Goal: Task Accomplishment & Management: Complete application form

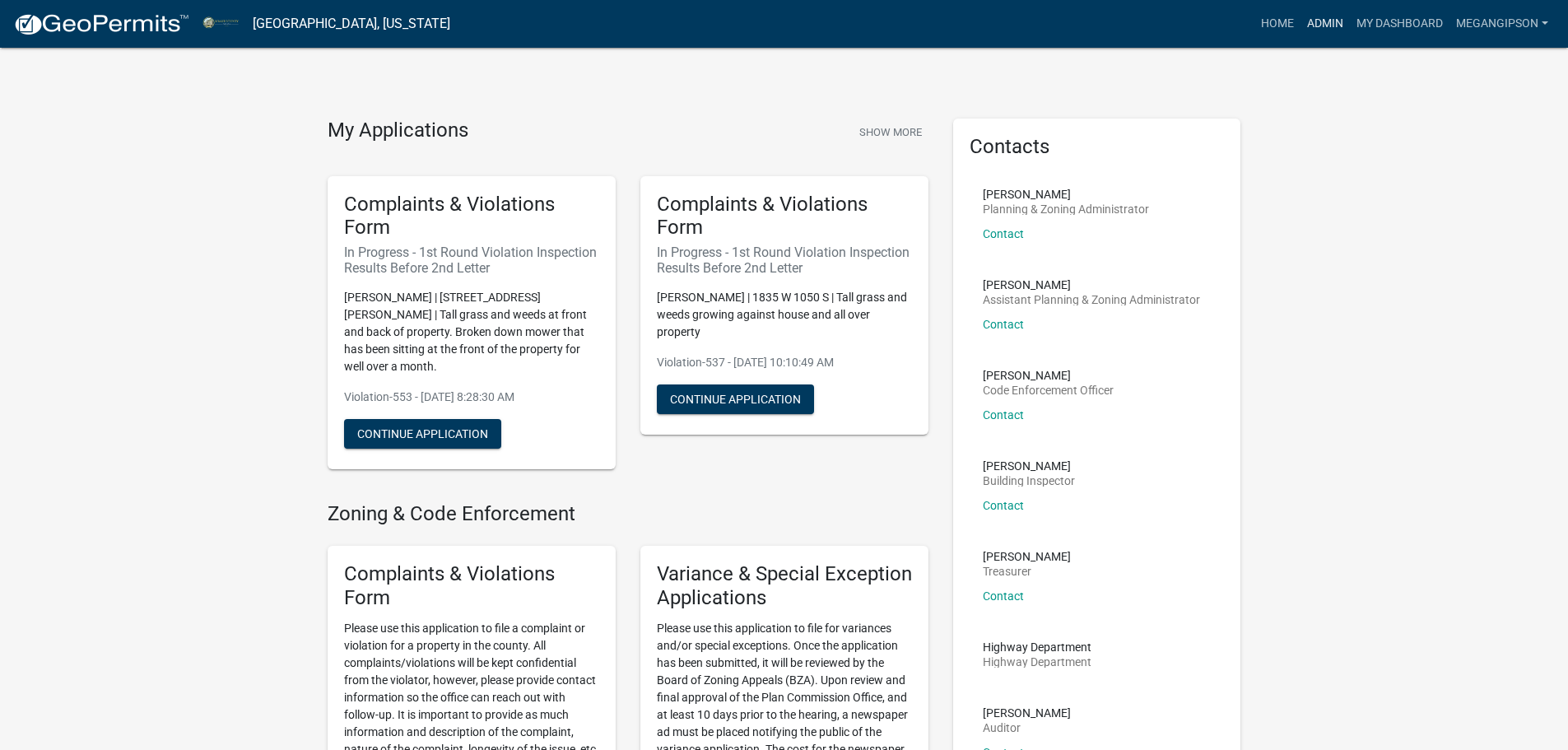
click at [1301, 13] on link "Admin" at bounding box center [1325, 23] width 49 height 31
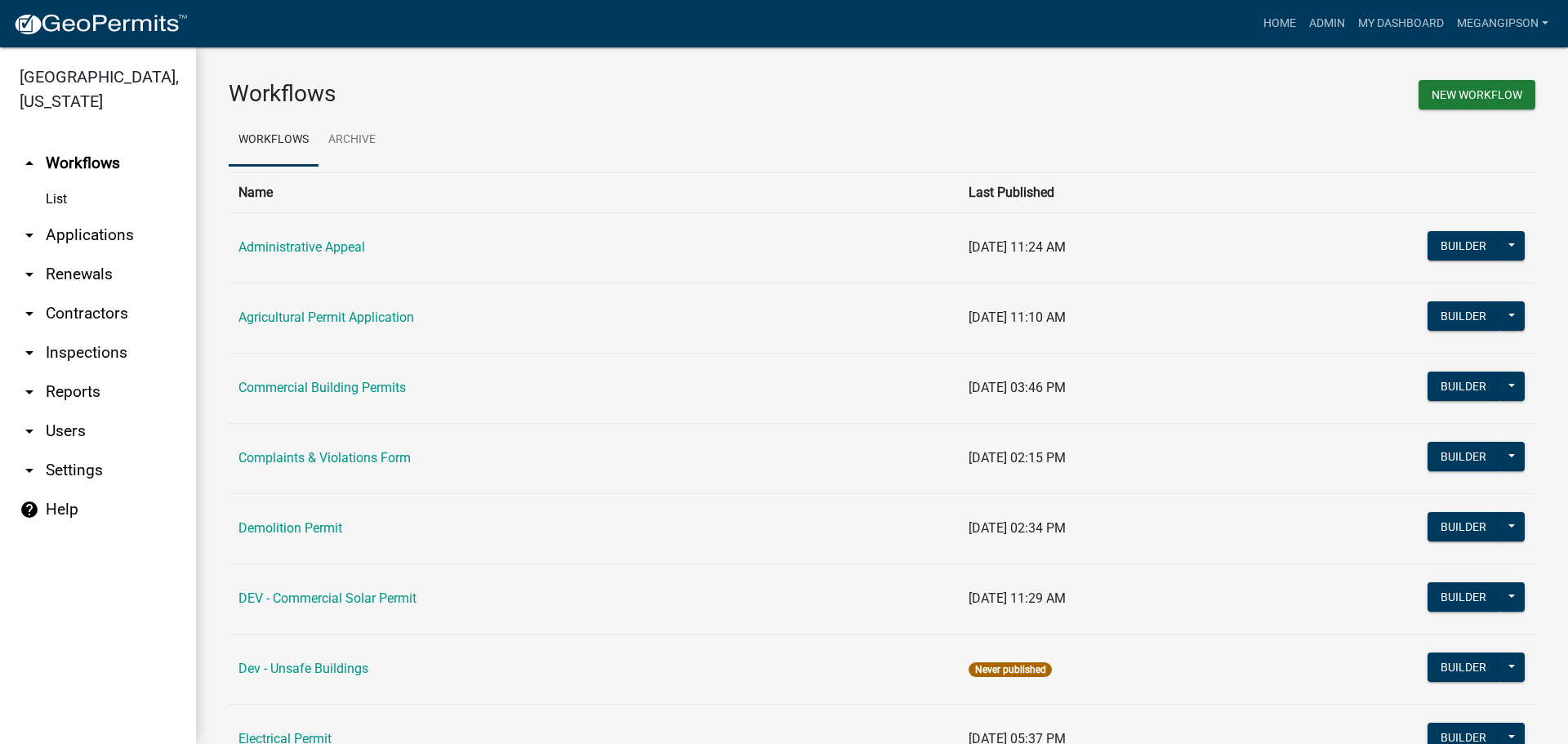
click at [93, 248] on link "arrow_drop_down Applications" at bounding box center [98, 235] width 196 height 39
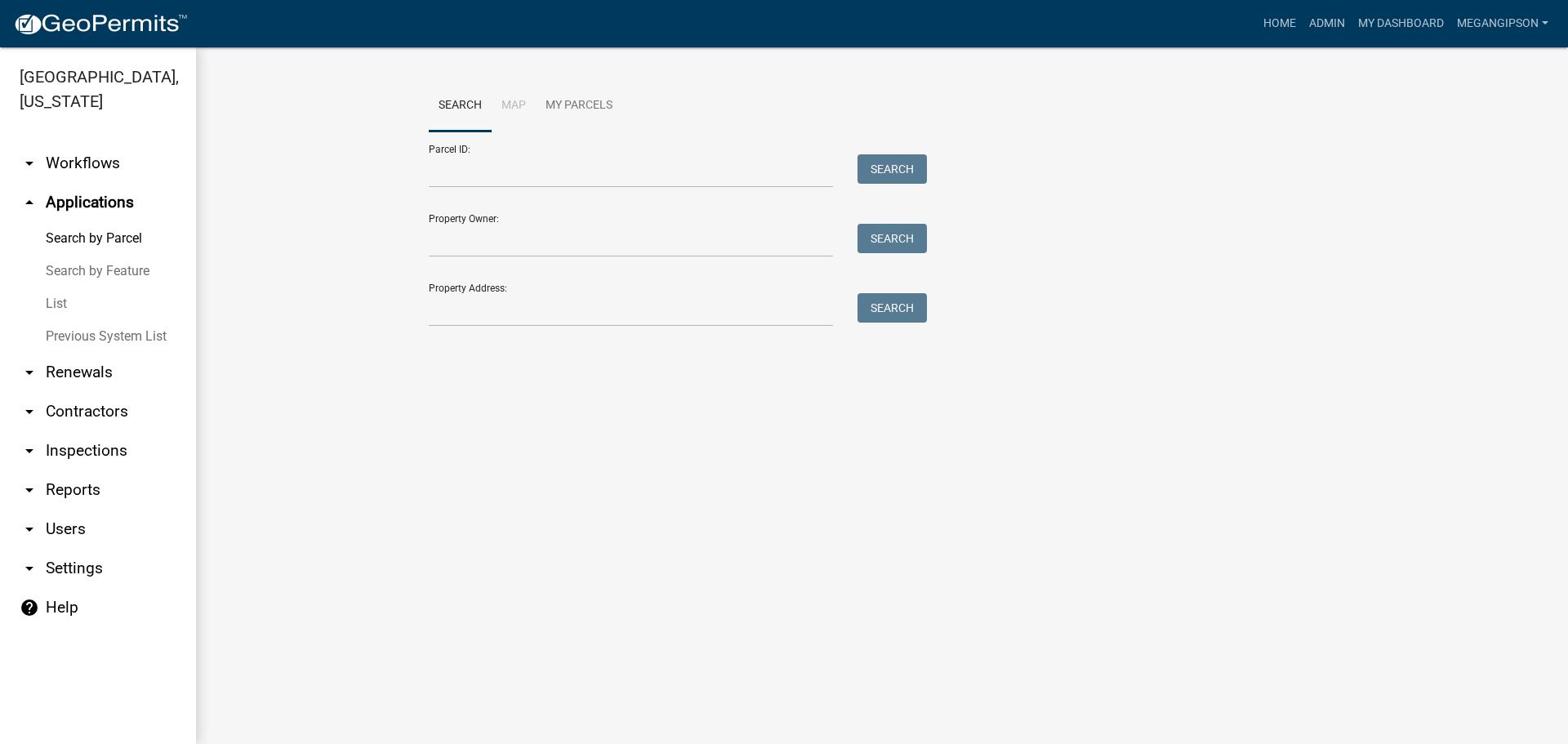
click at [68, 320] on link "List" at bounding box center [98, 303] width 196 height 33
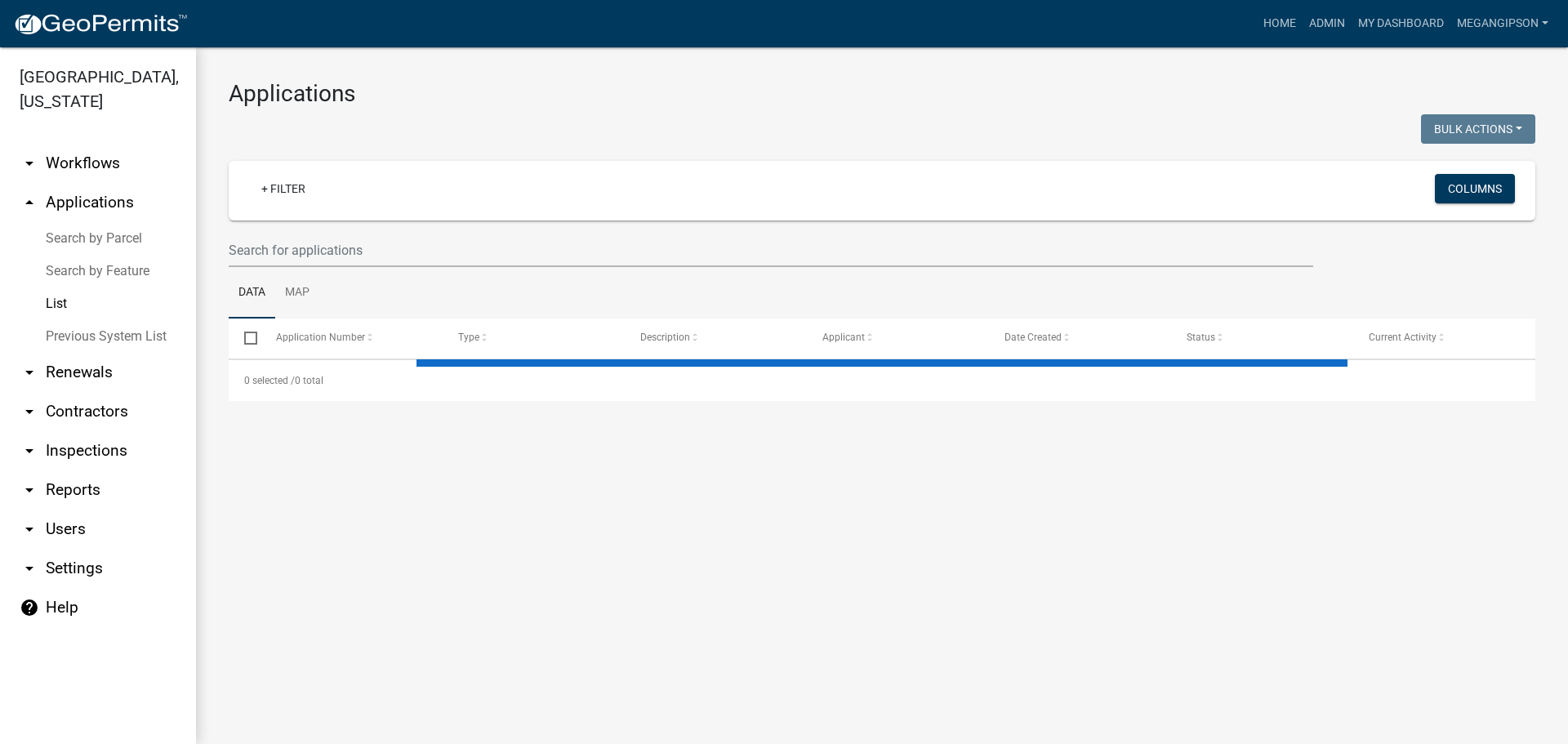
select select "3: 100"
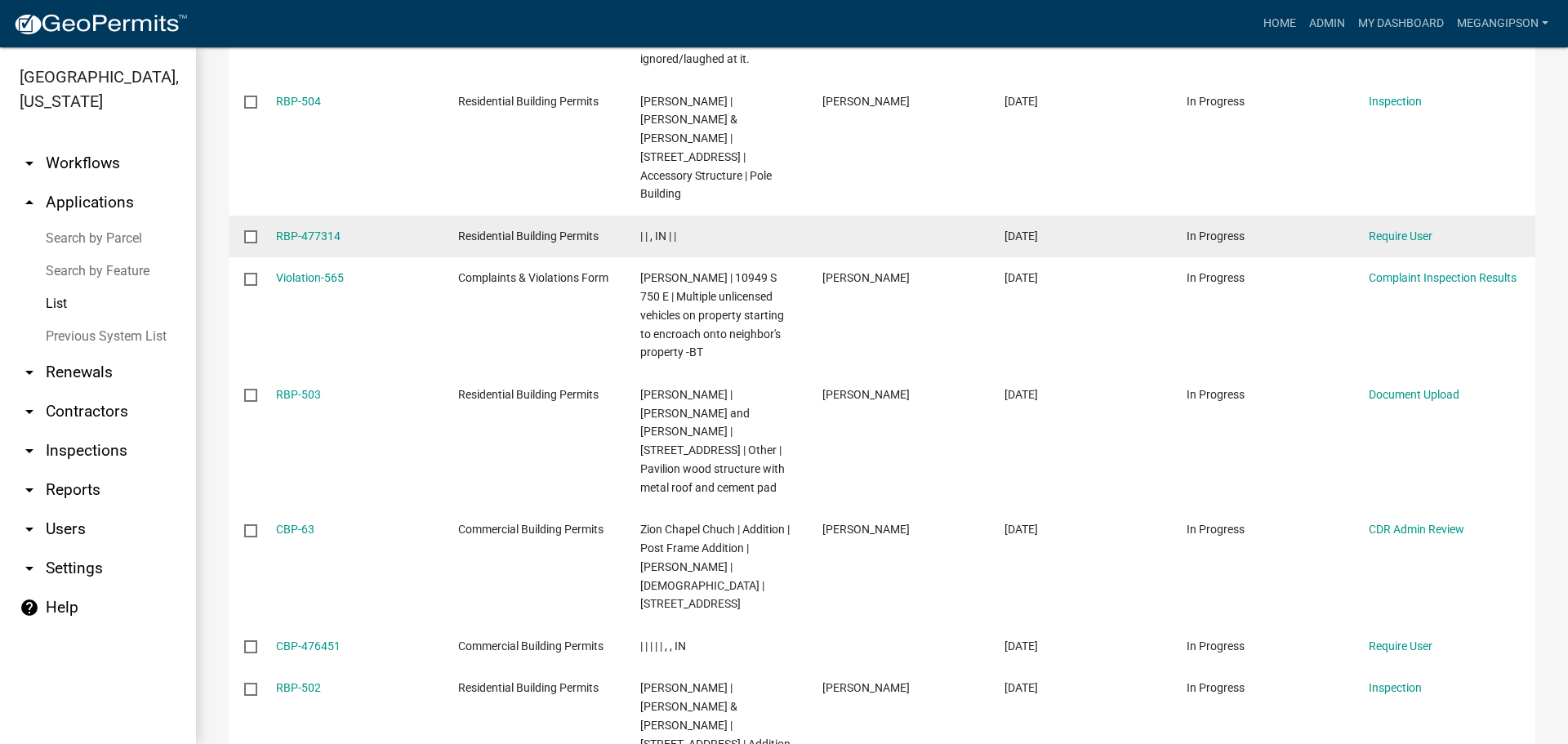
scroll to position [571, 0]
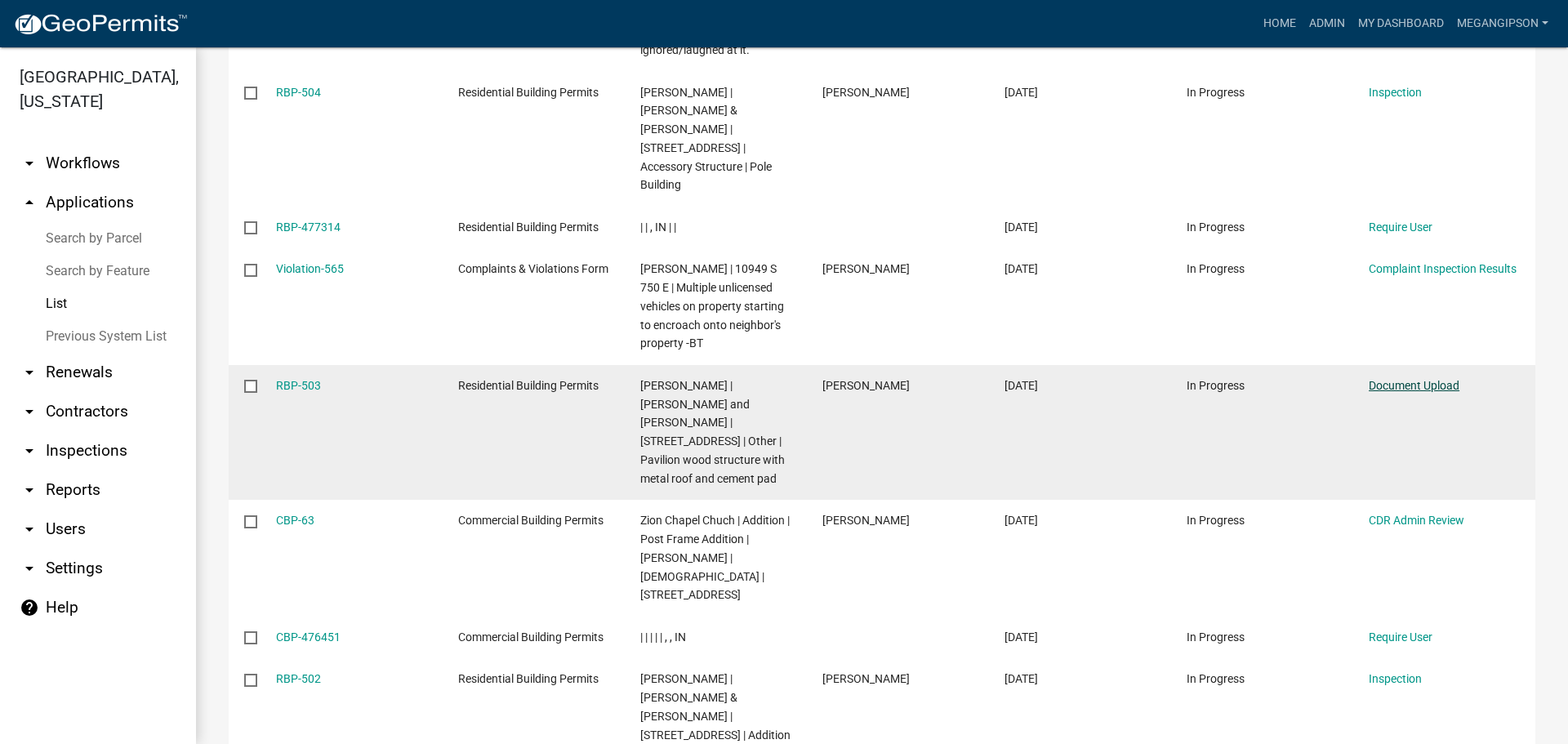
click at [1421, 379] on link "Document Upload" at bounding box center [1414, 385] width 91 height 13
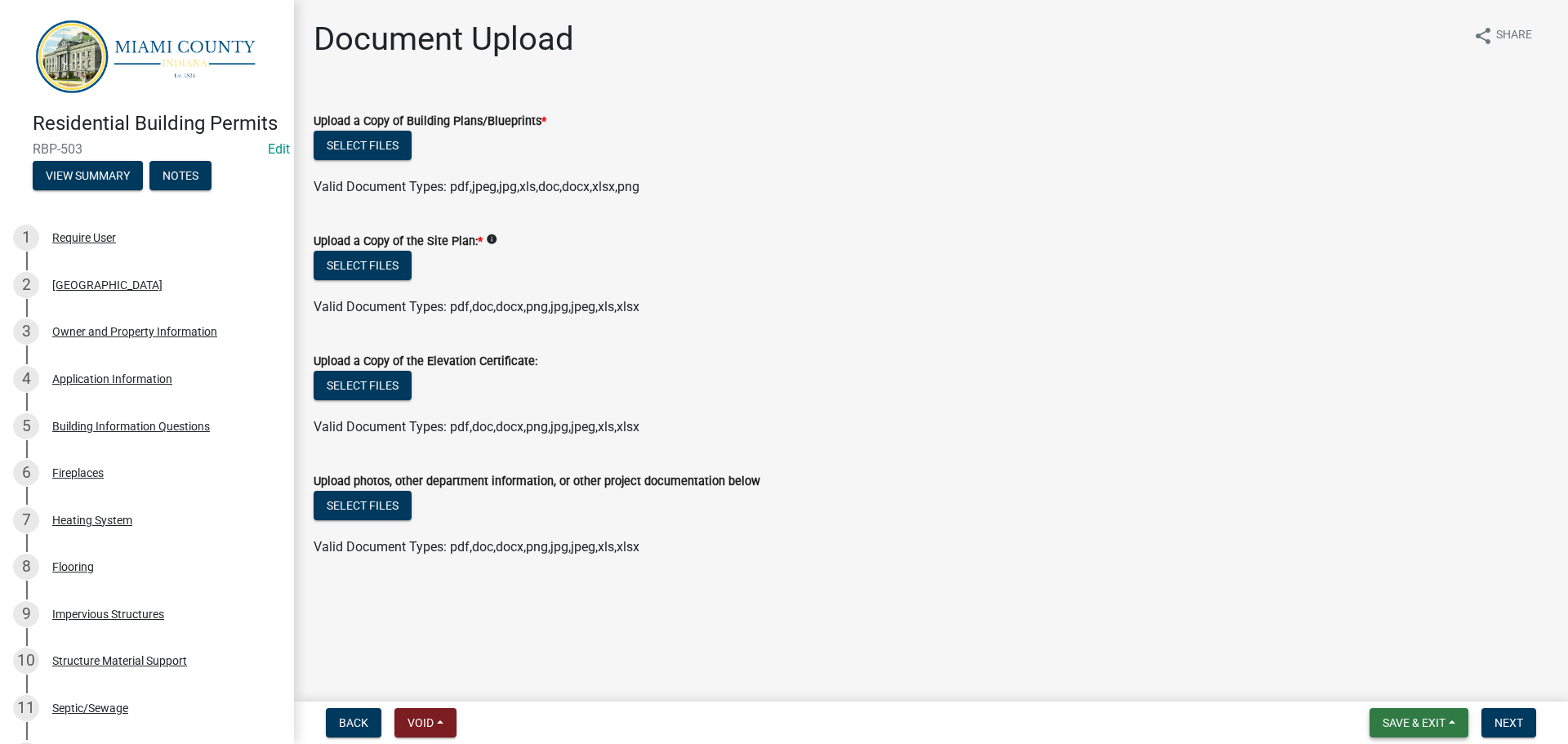
click at [1407, 718] on span "Save & Exit" at bounding box center [1413, 723] width 63 height 13
click at [1376, 668] on button "Save & Exit" at bounding box center [1402, 676] width 131 height 39
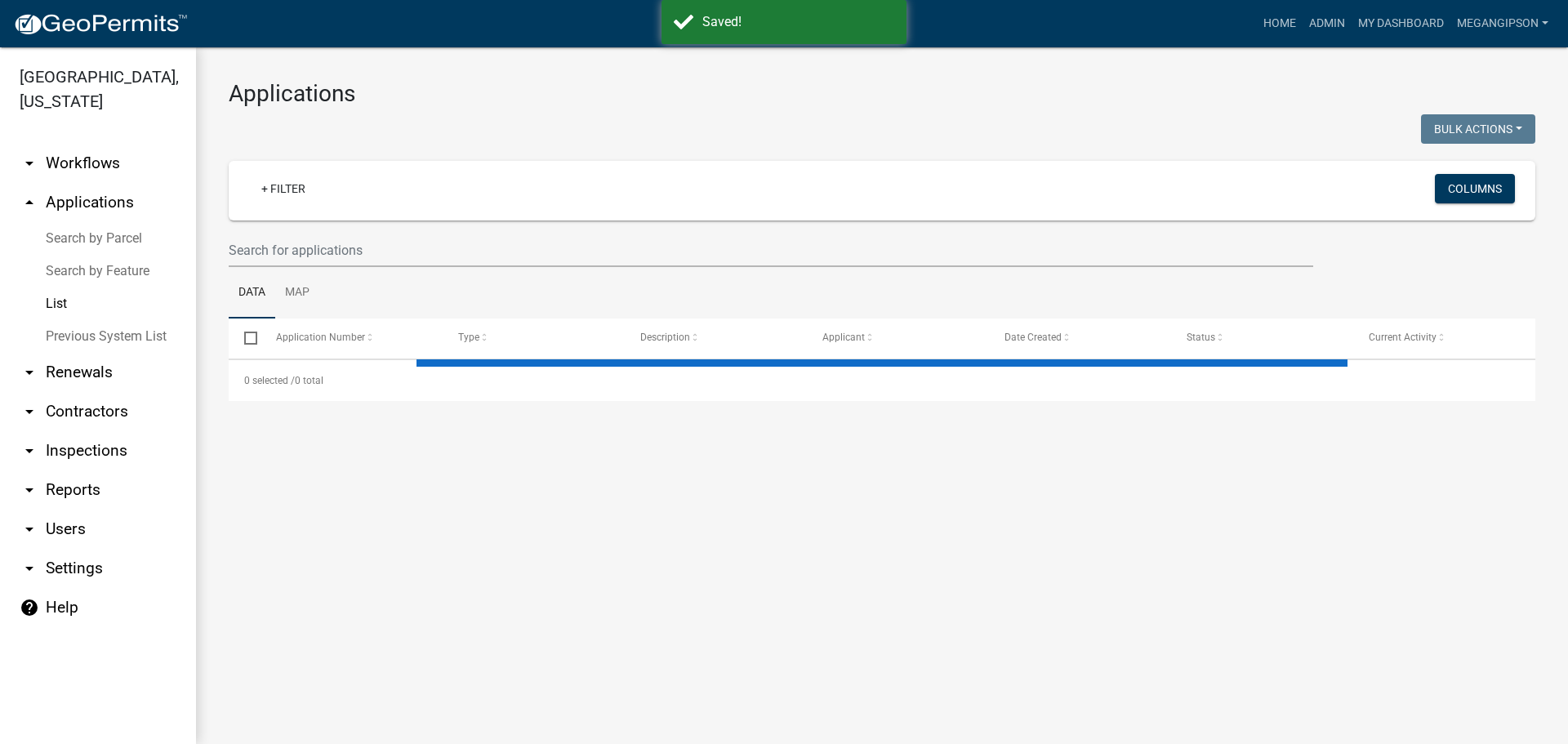
select select "3: 100"
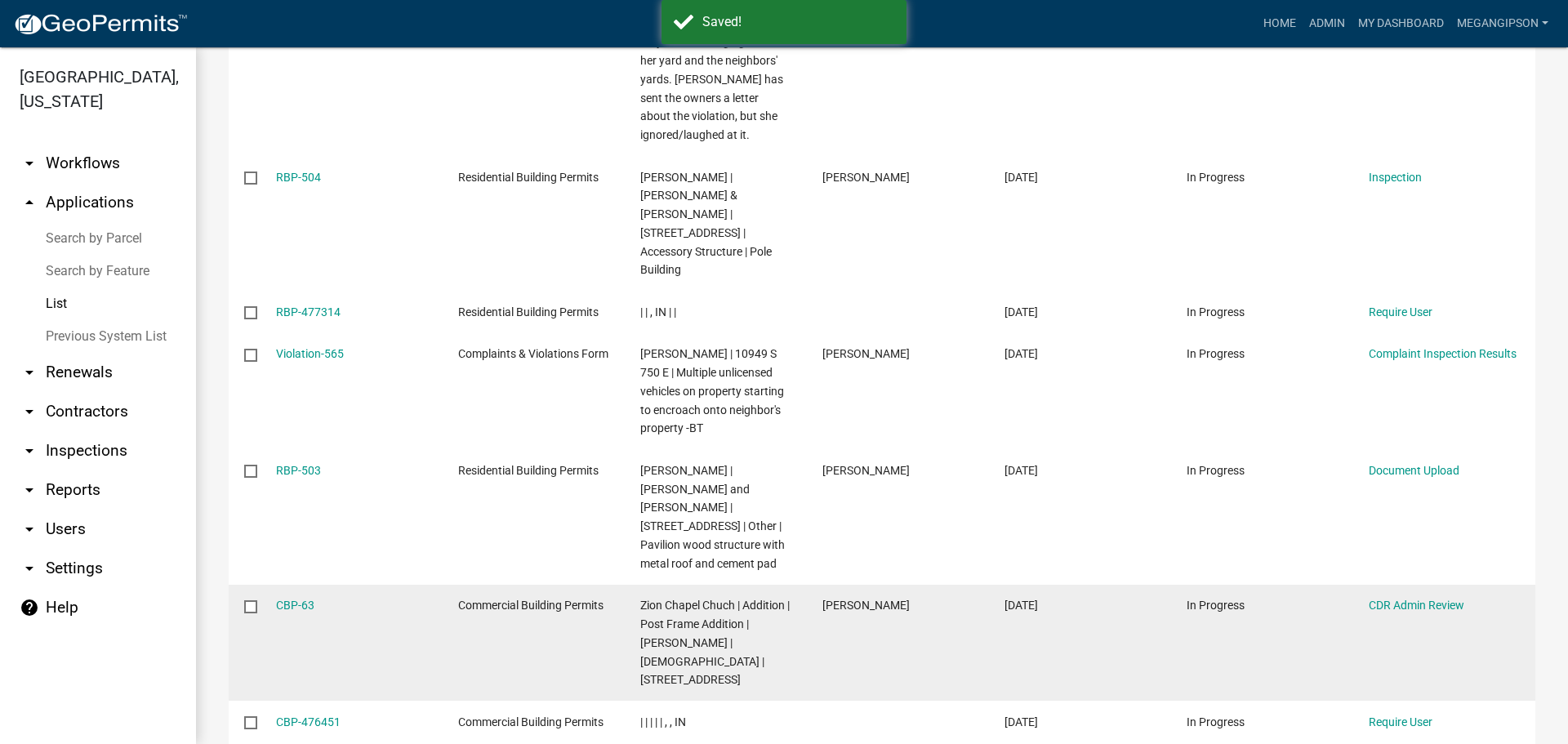
scroll to position [490, 0]
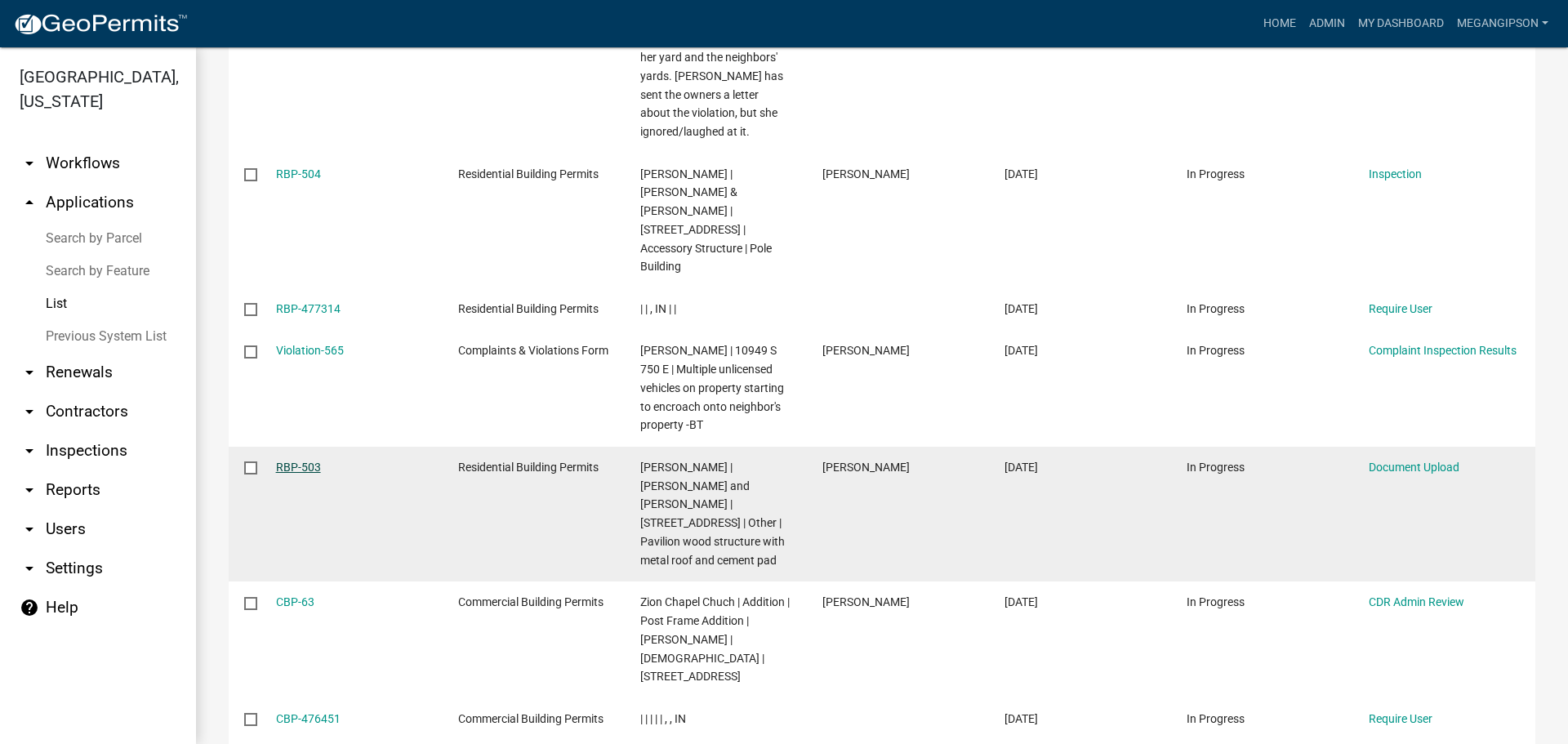
click at [294, 460] on link "RBP-503" at bounding box center [298, 466] width 44 height 13
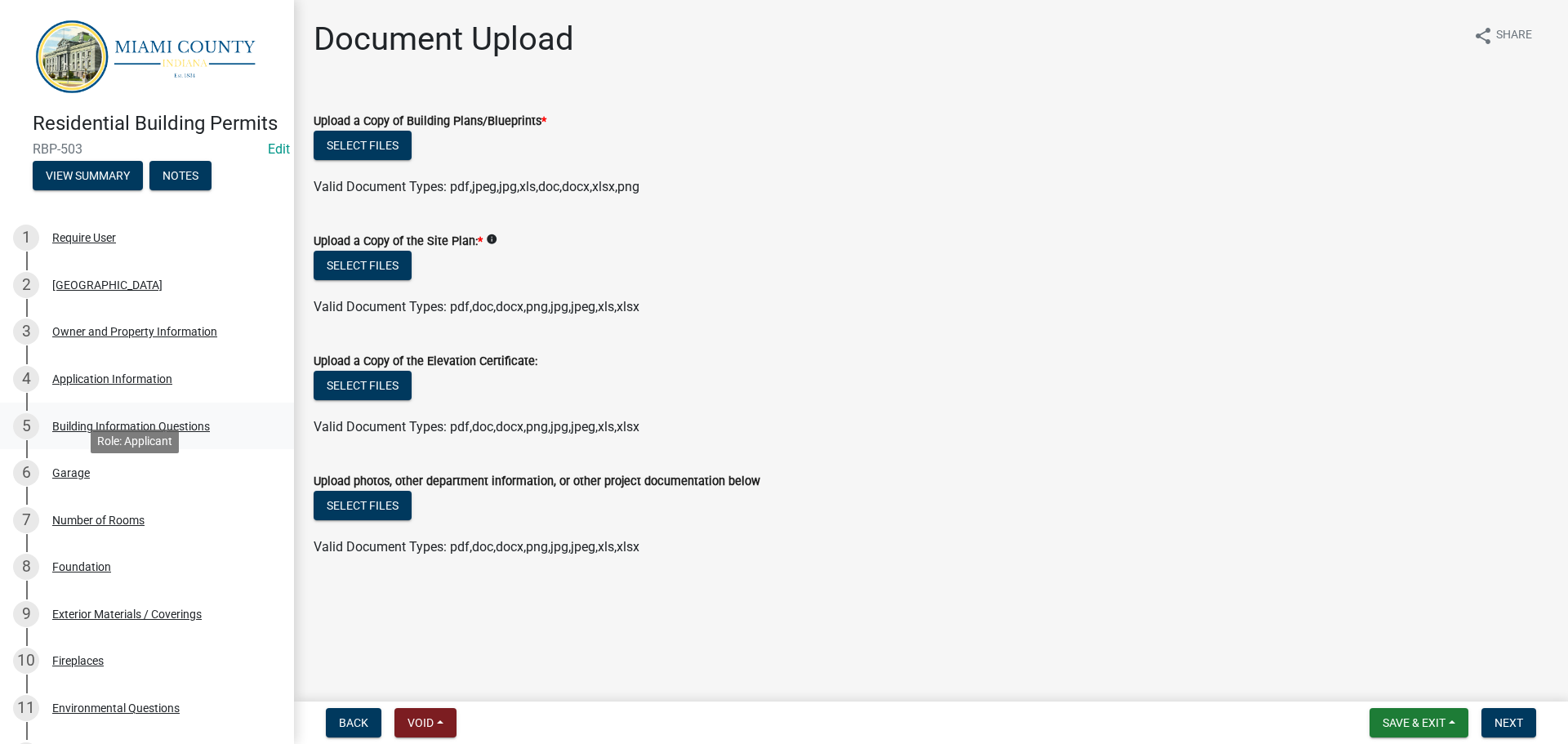
click at [158, 432] on div "Building Information Questions" at bounding box center [131, 426] width 158 height 12
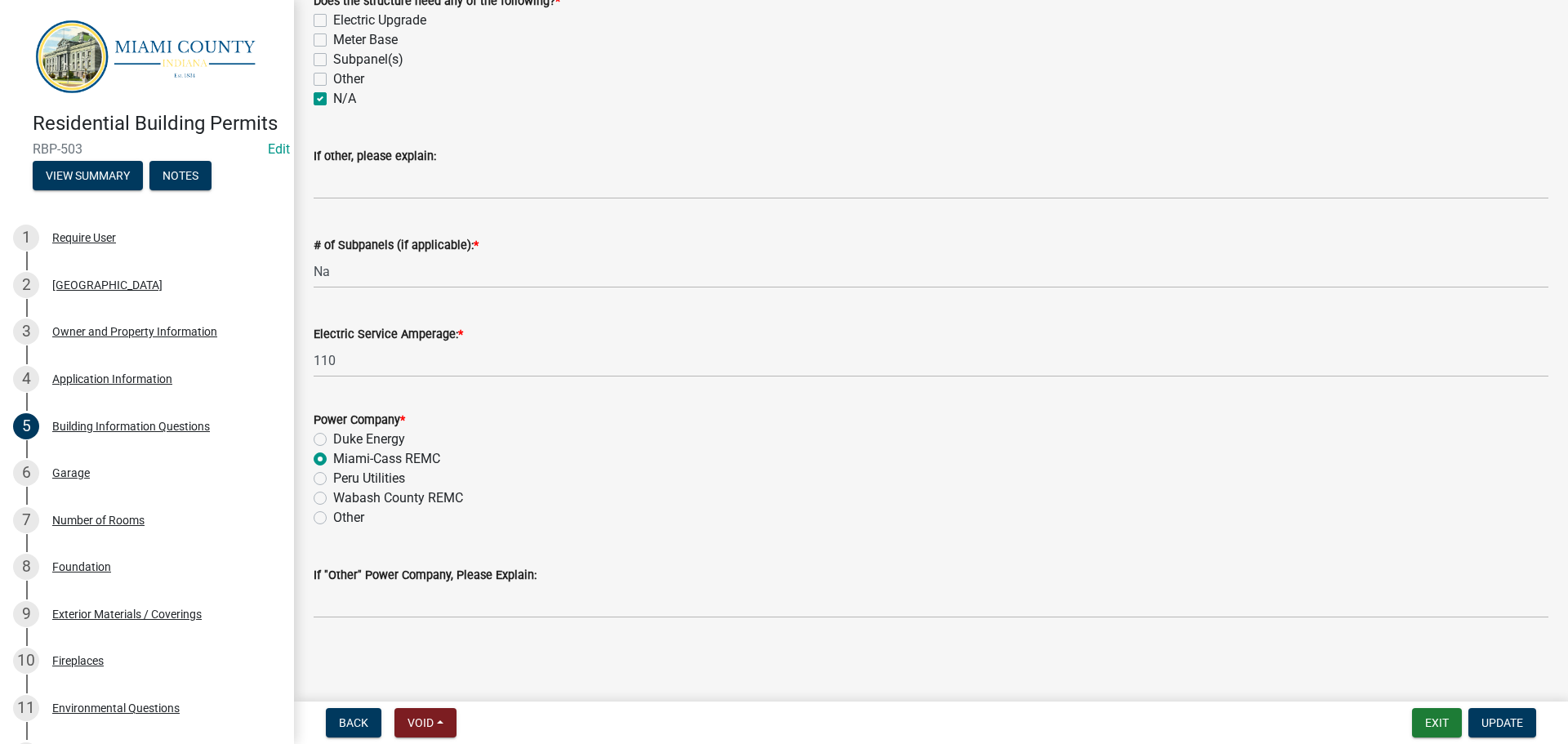
scroll to position [940, 0]
click at [138, 384] on div "Application Information" at bounding box center [112, 378] width 120 height 12
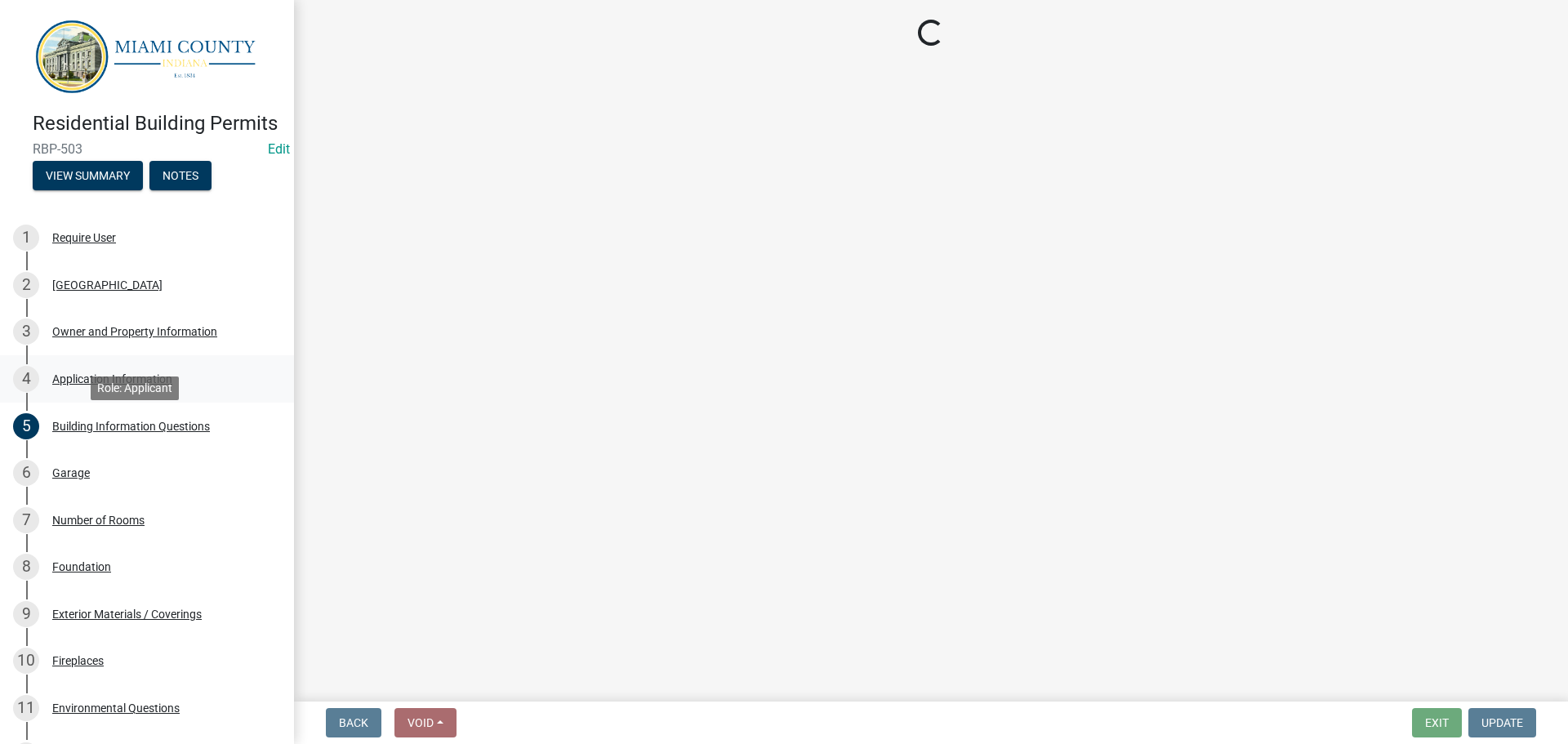
scroll to position [0, 0]
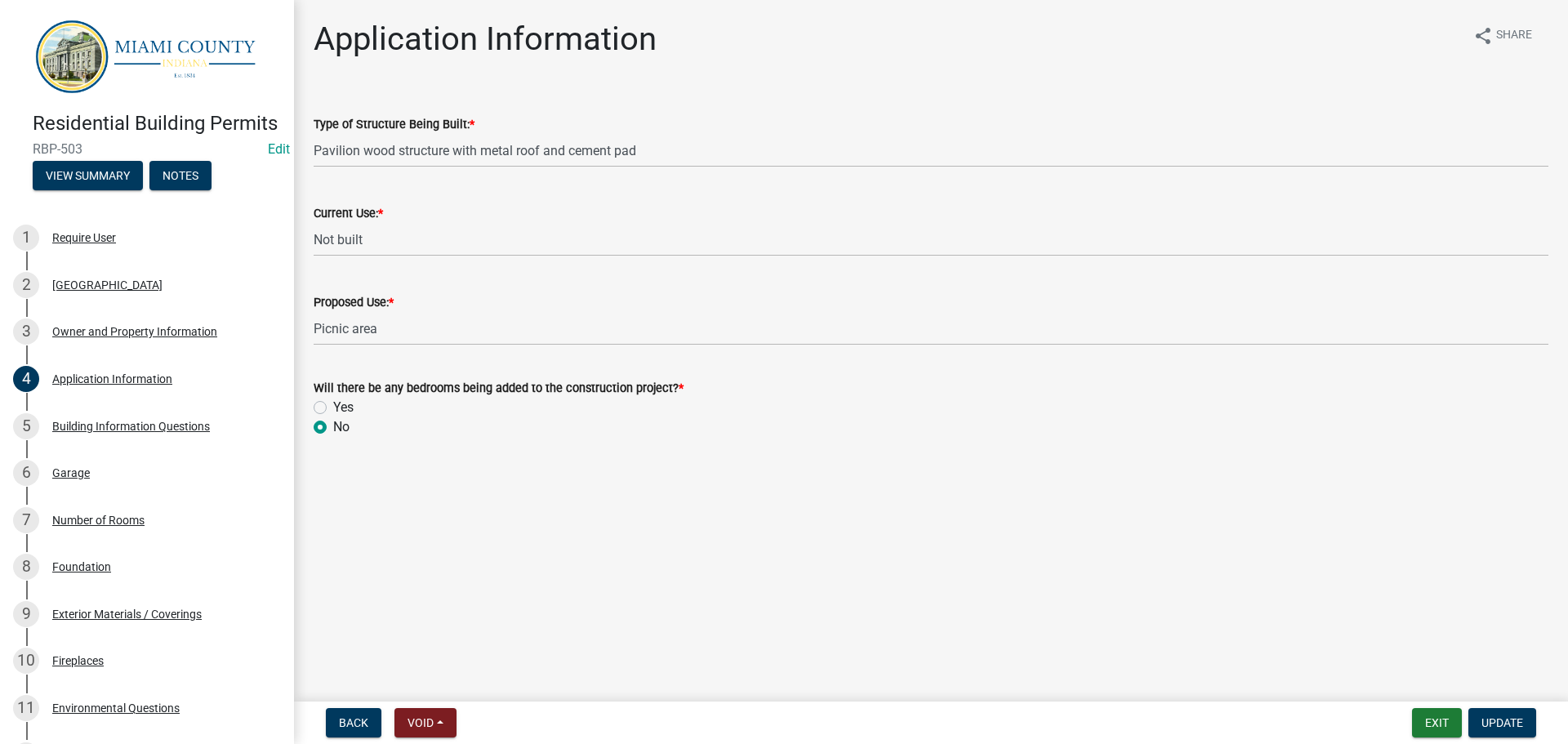
click at [162, 344] on div "3 Owner and Property Information" at bounding box center [141, 331] width 255 height 26
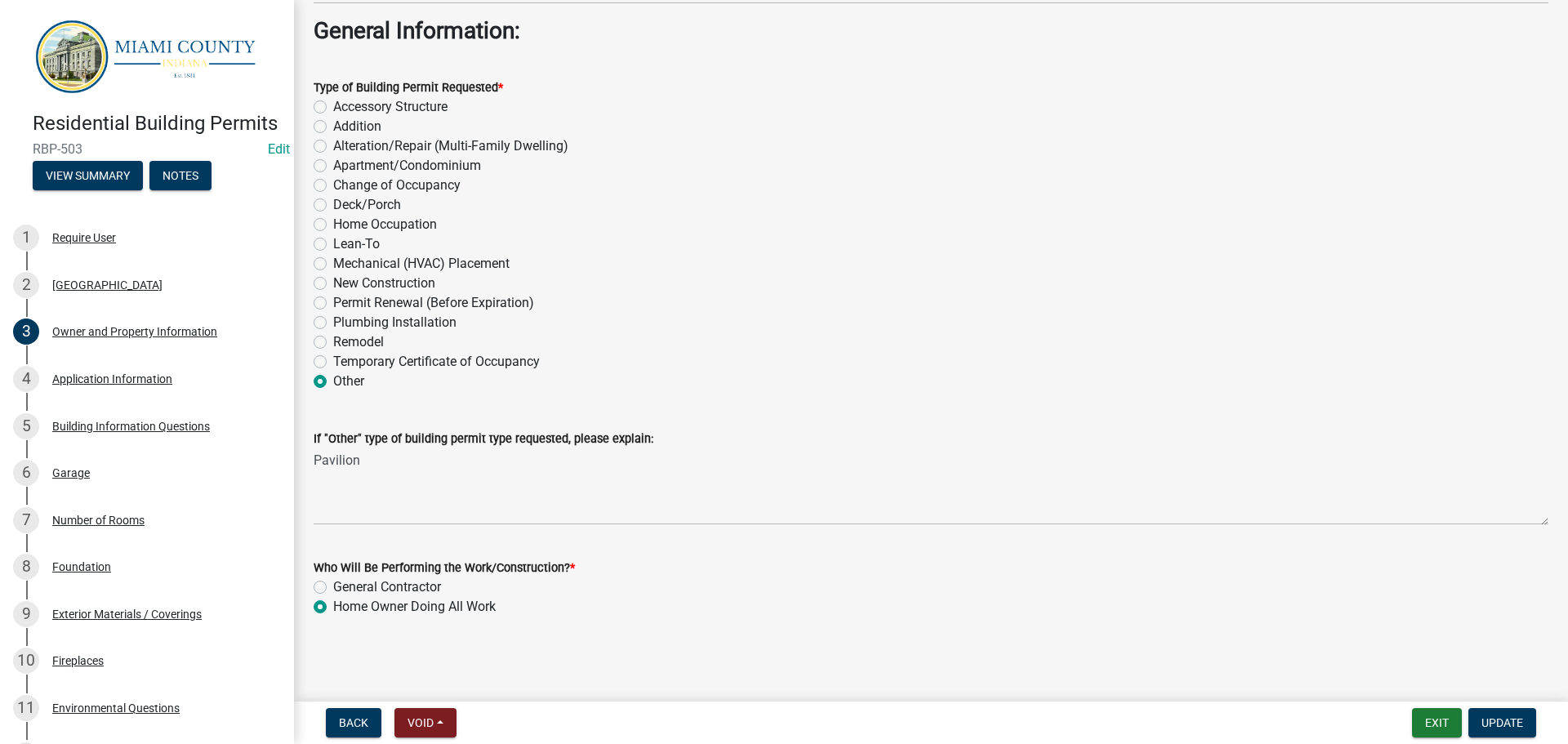
scroll to position [2074, 0]
click at [333, 97] on label "Accessory Structure" at bounding box center [390, 107] width 114 height 20
click at [333, 97] on input "Accessory Structure" at bounding box center [338, 102] width 11 height 11
radio input "true"
click at [1520, 710] on button "Update" at bounding box center [1502, 723] width 68 height 29
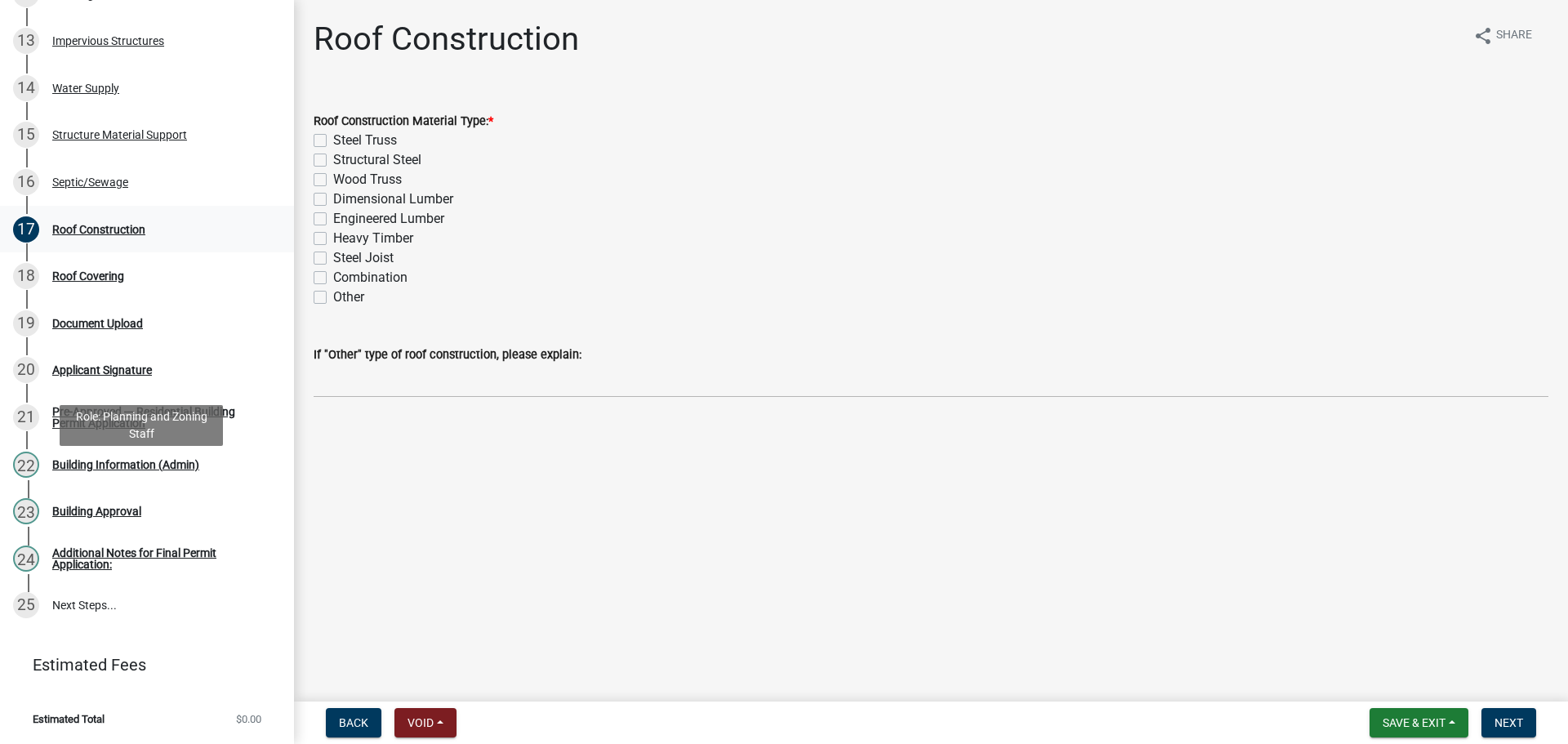
scroll to position [959, 0]
click at [333, 190] on label "Wood Truss" at bounding box center [367, 180] width 69 height 20
click at [333, 181] on input "Wood Truss" at bounding box center [338, 175] width 11 height 11
checkbox input "true"
checkbox input "false"
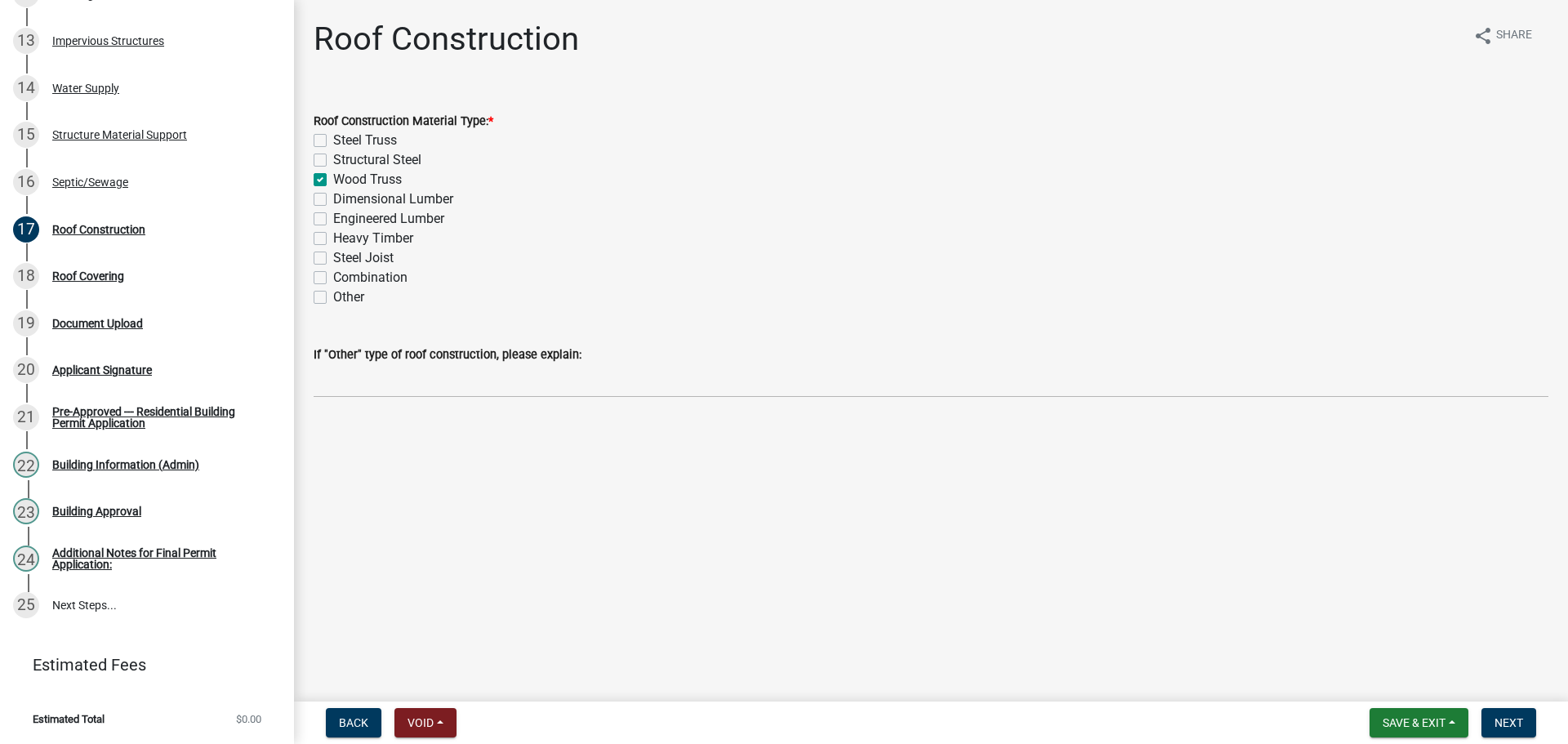
checkbox input "false"
checkbox input "true"
checkbox input "false"
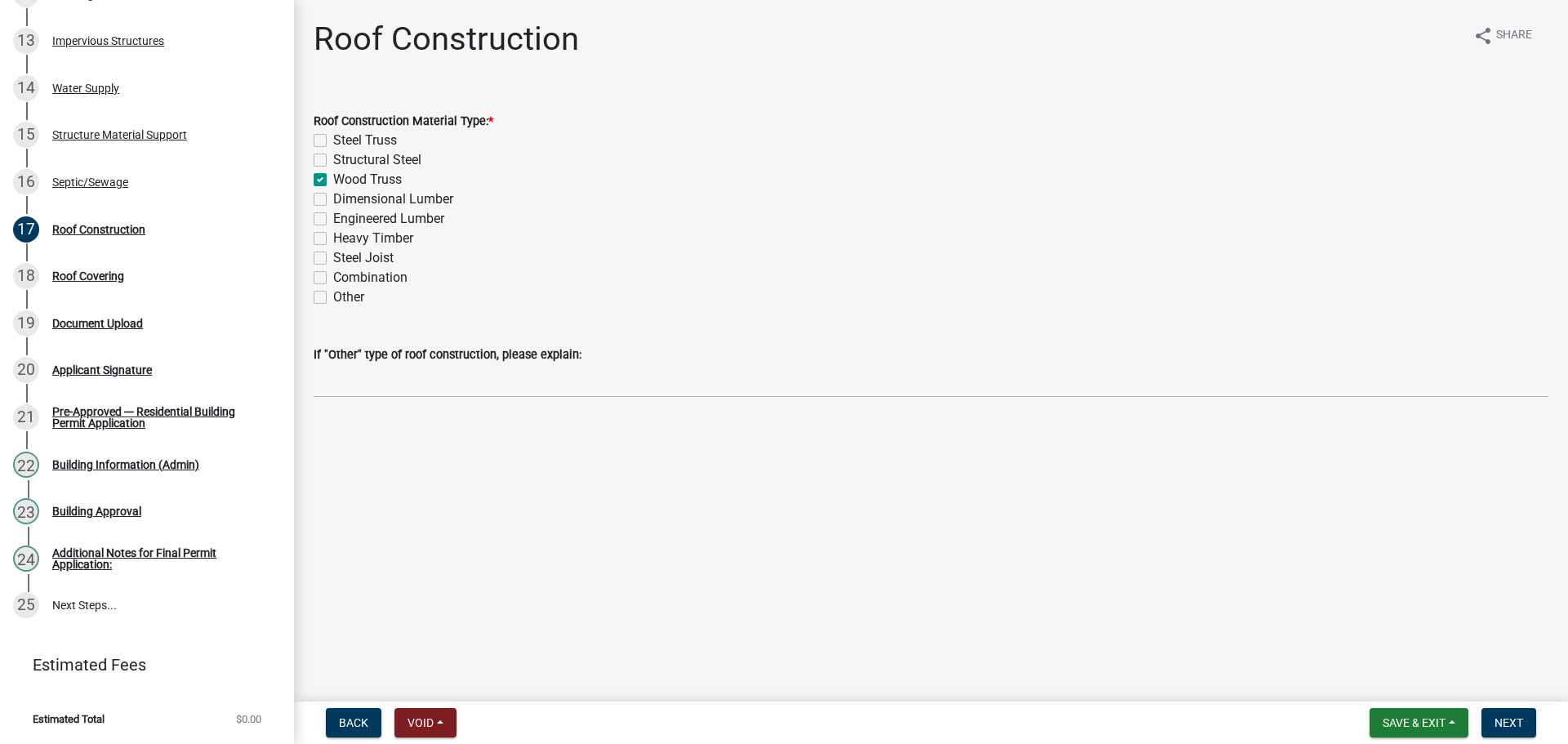
checkbox input "false"
click at [1512, 710] on button "Next" at bounding box center [1507, 723] width 54 height 29
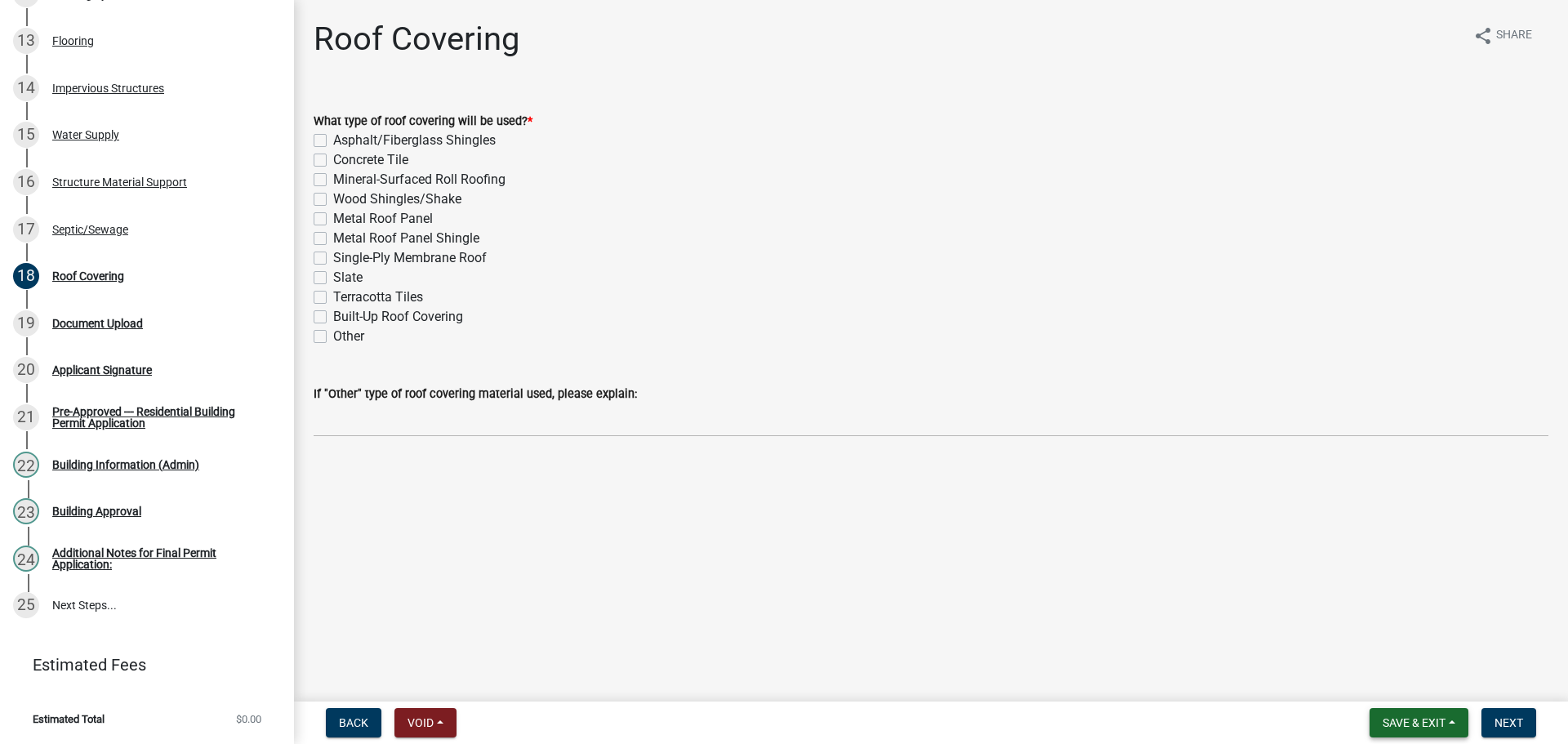
click at [1409, 708] on button "Save & Exit" at bounding box center [1418, 723] width 99 height 29
click at [1366, 664] on button "Save & Exit" at bounding box center [1402, 676] width 131 height 39
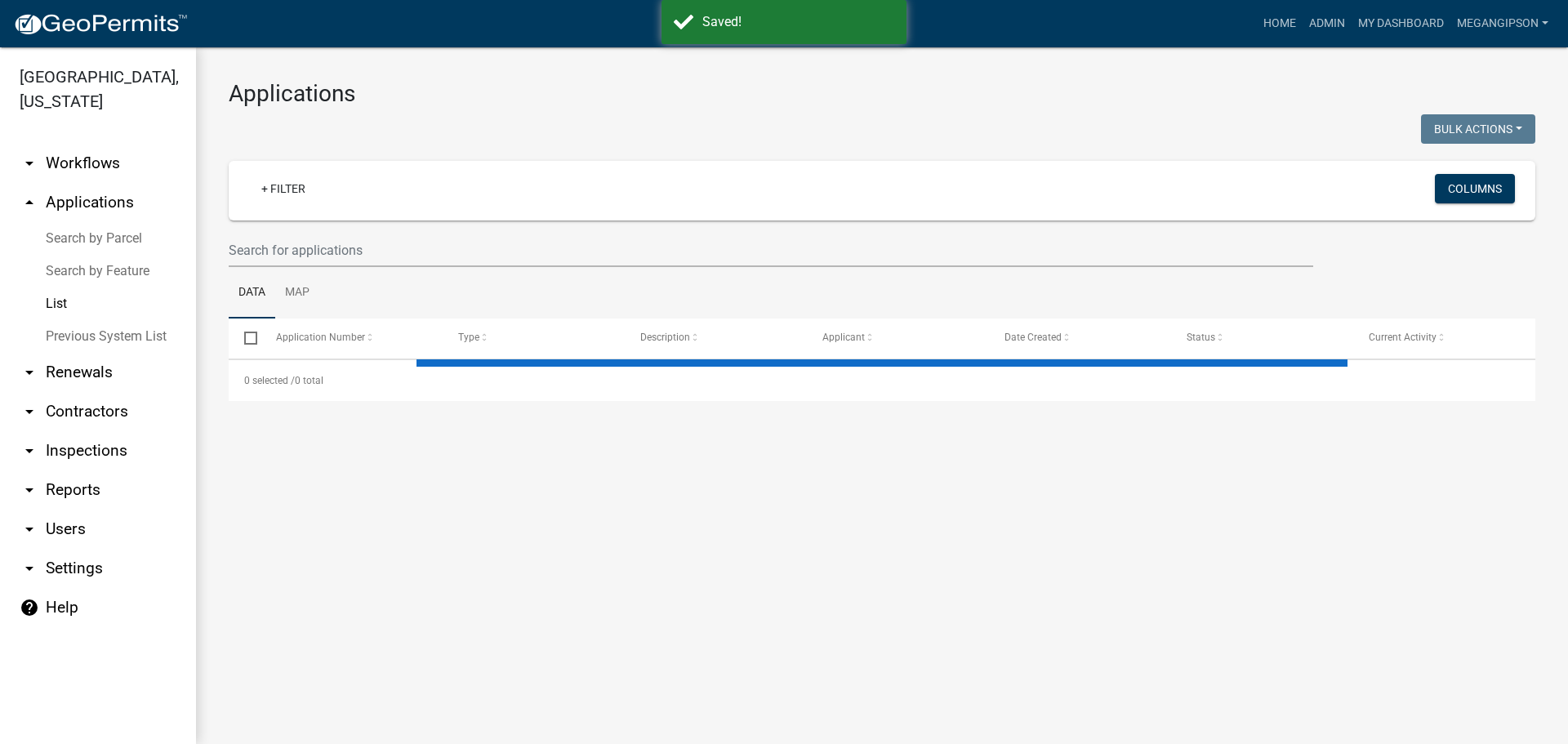
select select "3: 100"
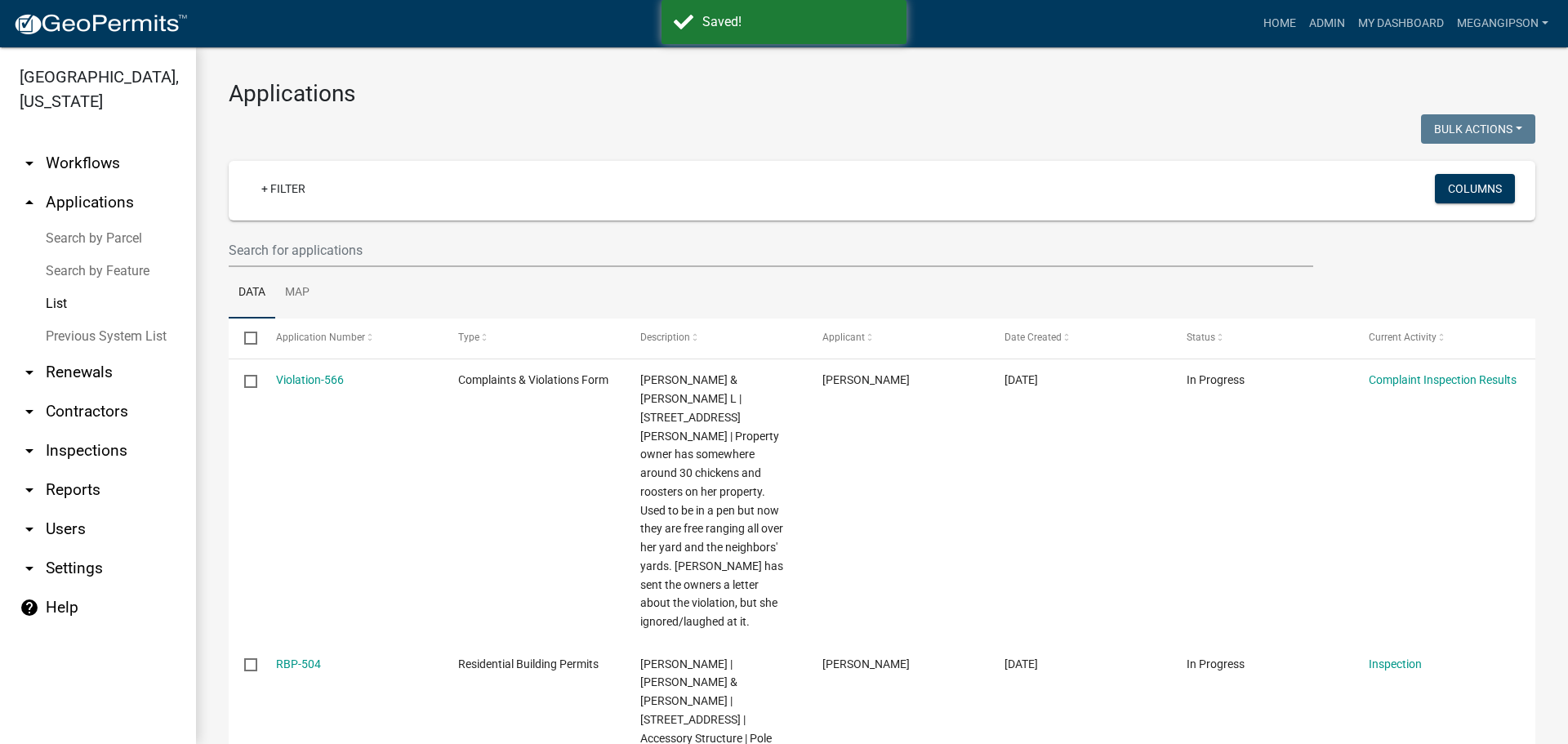
click at [529, 137] on div at bounding box center [549, 131] width 666 height 34
click at [864, 101] on h3 "Applications" at bounding box center [882, 93] width 1306 height 28
click at [1366, 21] on link "My Dashboard" at bounding box center [1401, 23] width 99 height 31
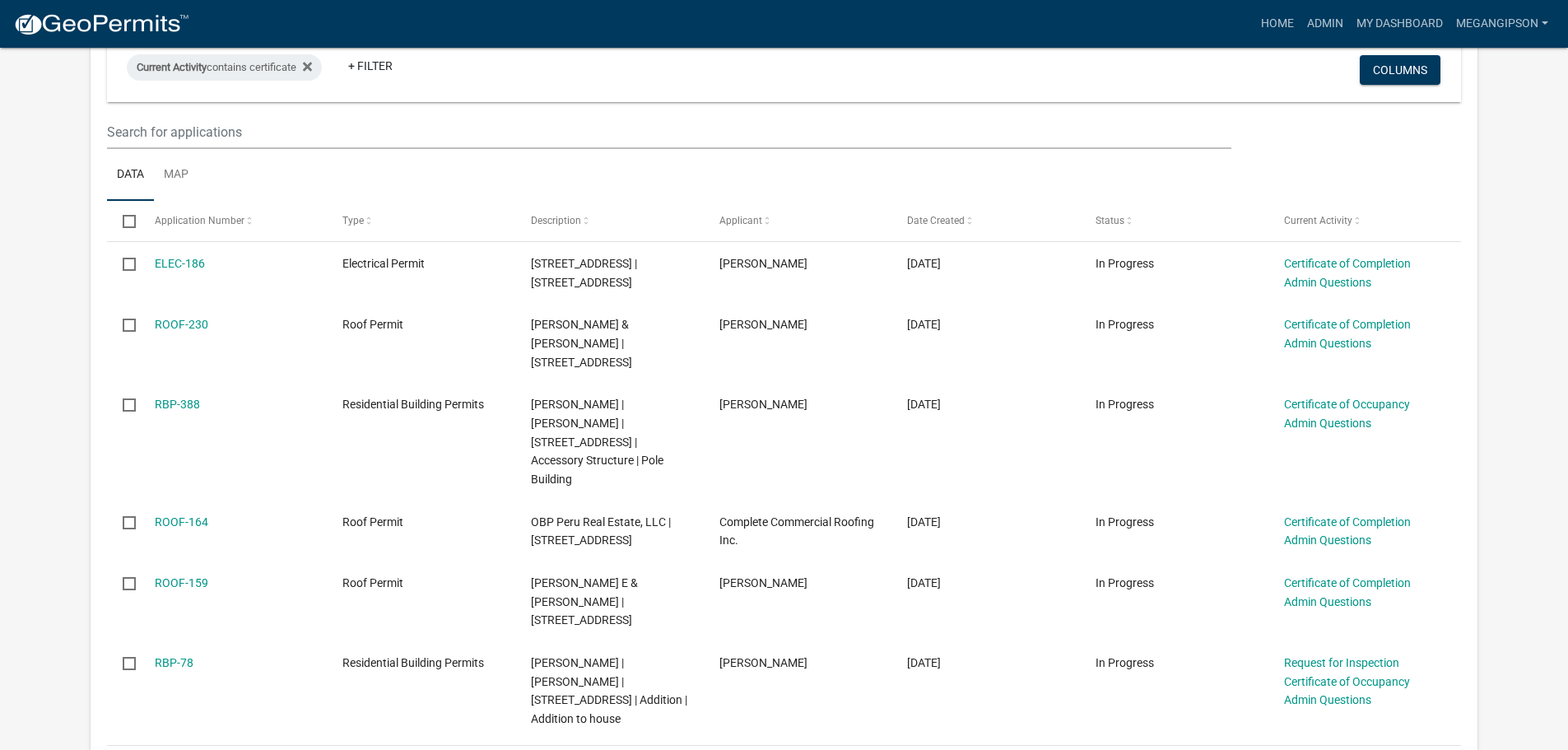
scroll to position [247, 0]
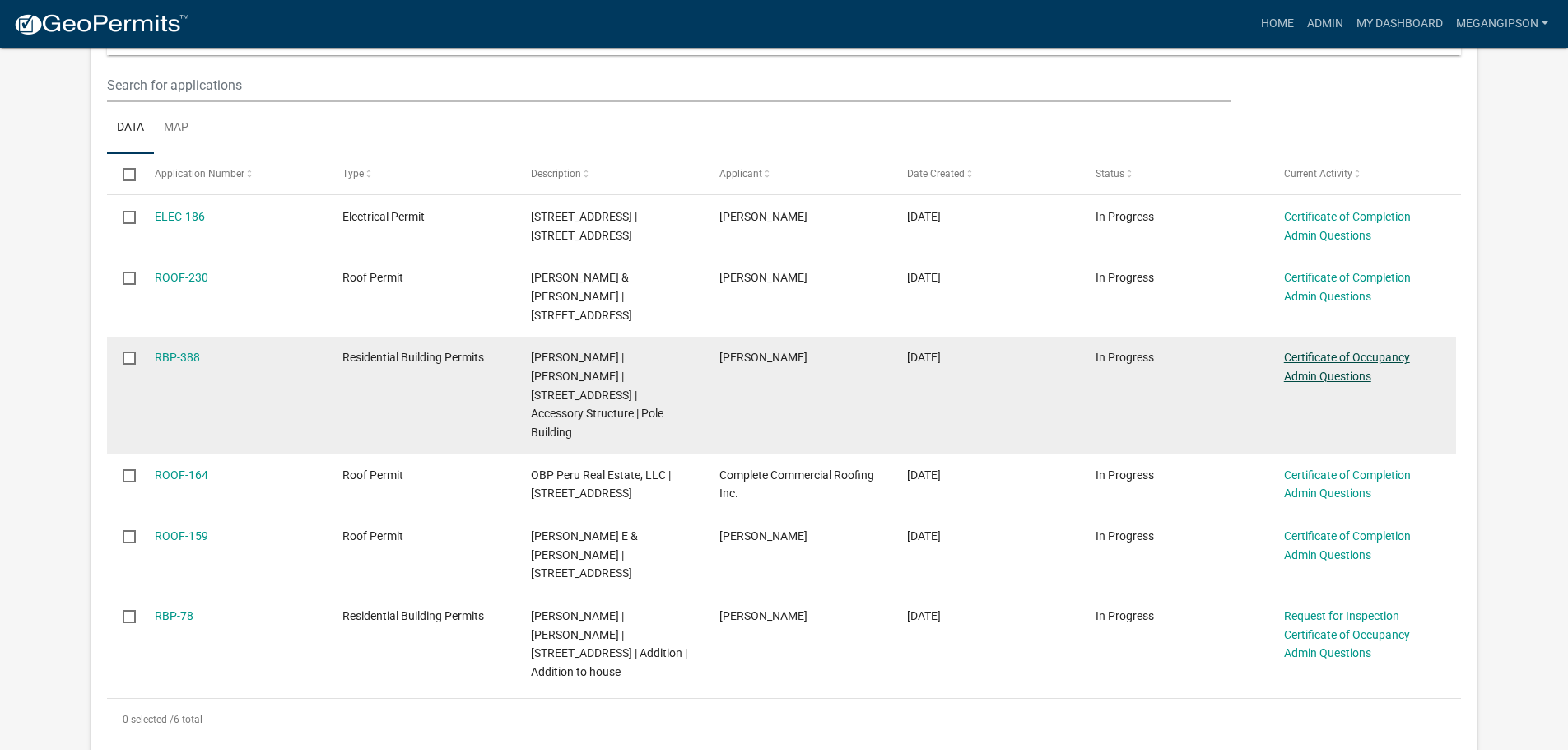
click at [1327, 383] on link "Certificate of Occupancy Admin Questions" at bounding box center [1346, 367] width 126 height 32
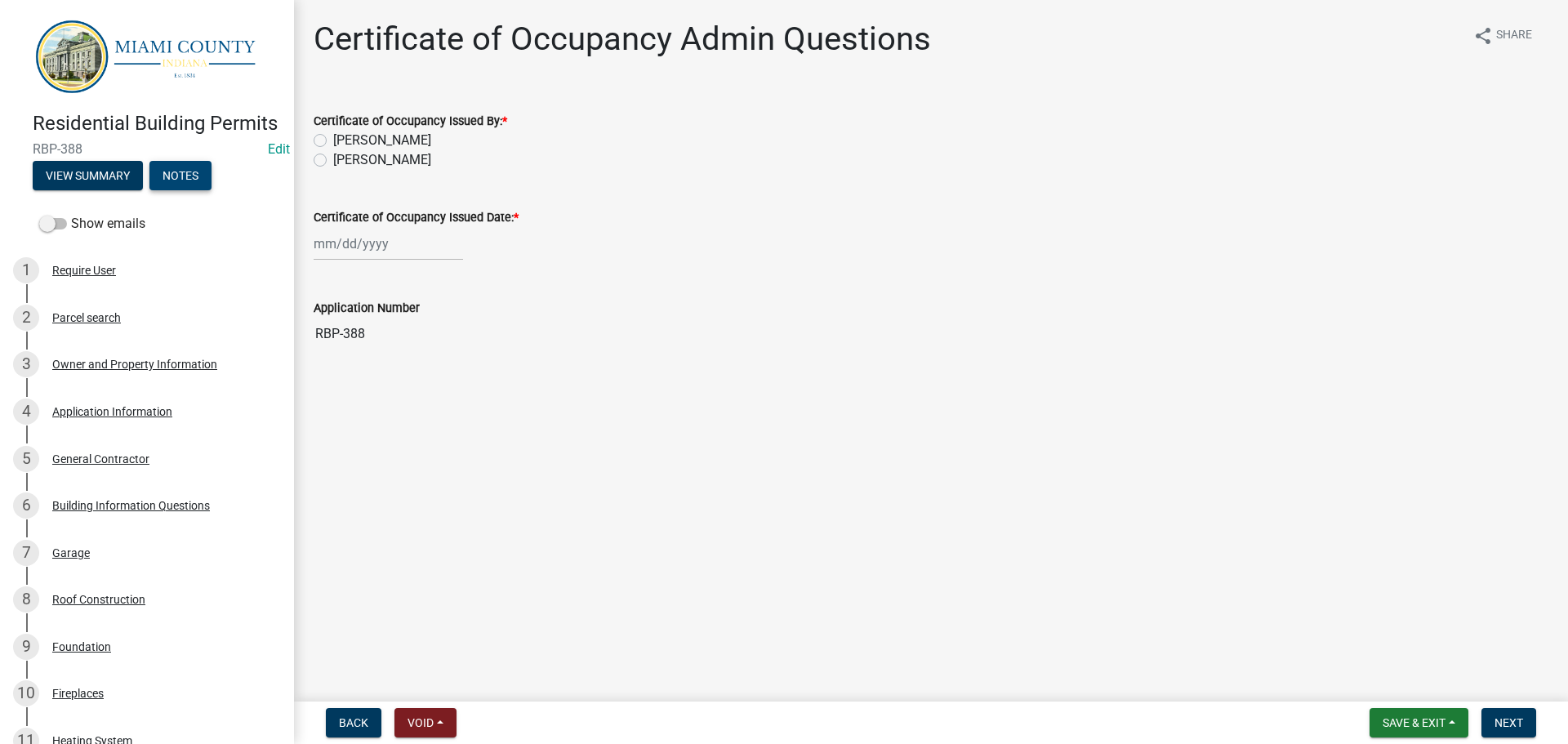
click at [212, 190] on button "Notes" at bounding box center [181, 175] width 62 height 29
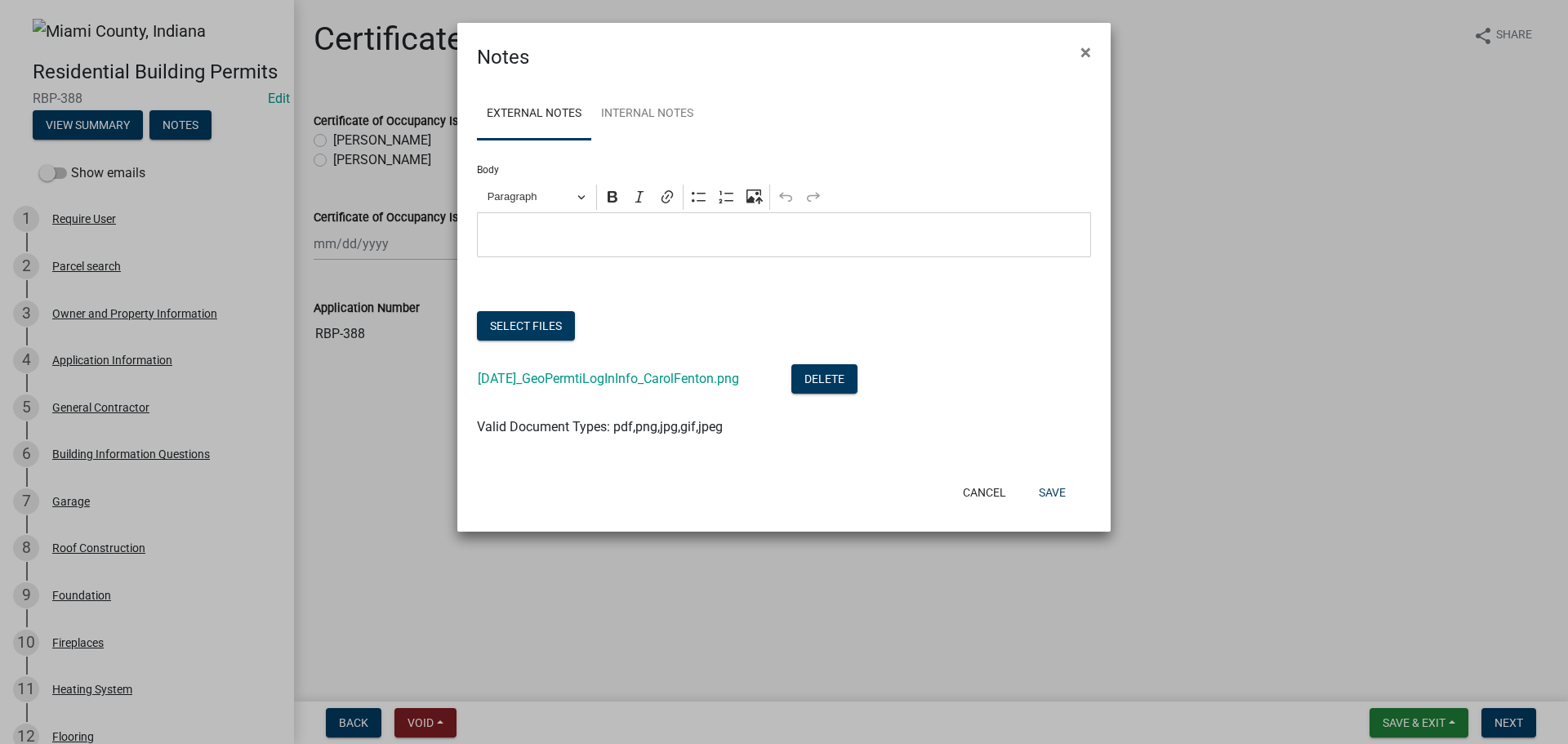
click at [613, 245] on p "Editor editing area: main. Press Alt+0 for help." at bounding box center [784, 235] width 597 height 20
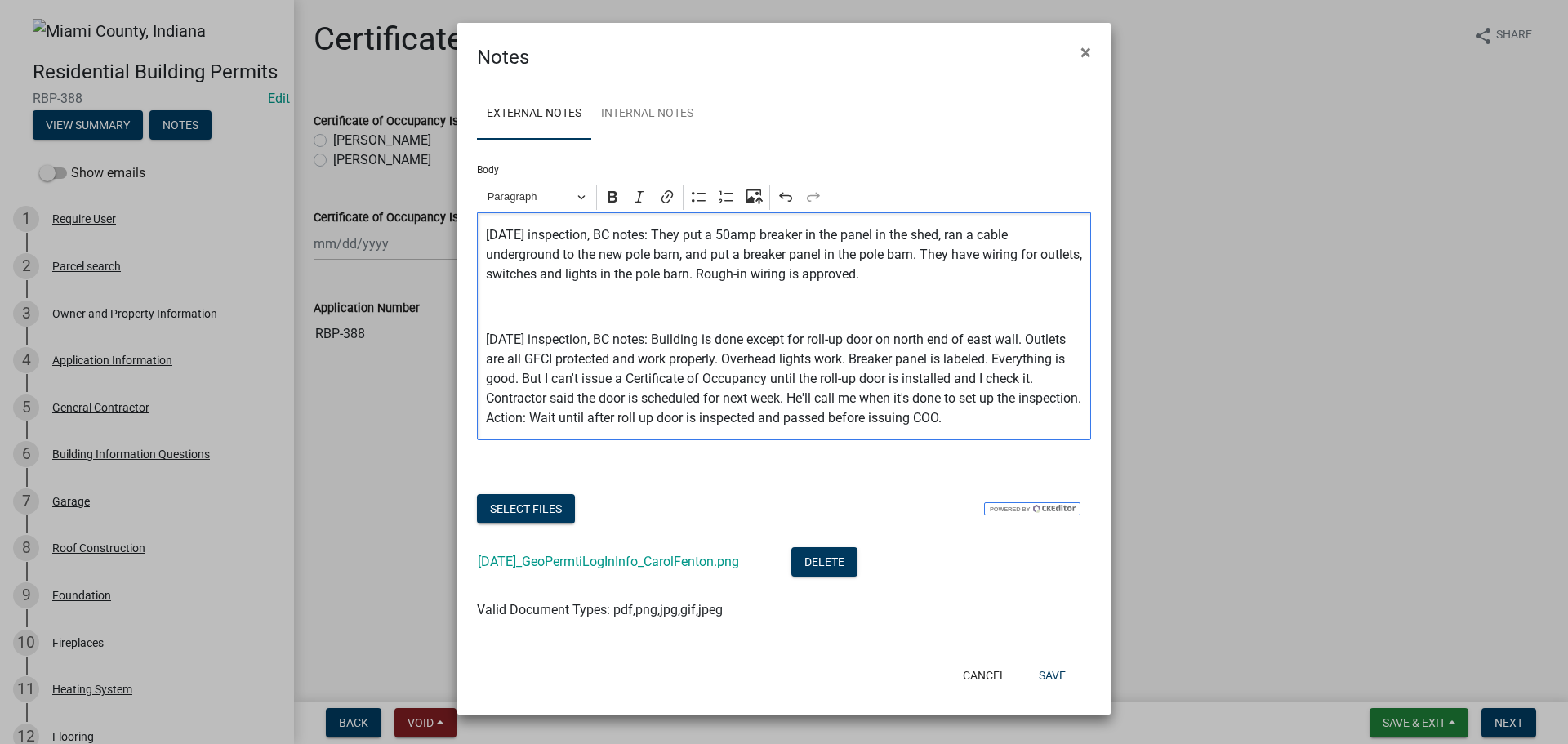
click at [591, 317] on p "Editor editing area: main. Press Alt+0 for help." at bounding box center [784, 307] width 597 height 20
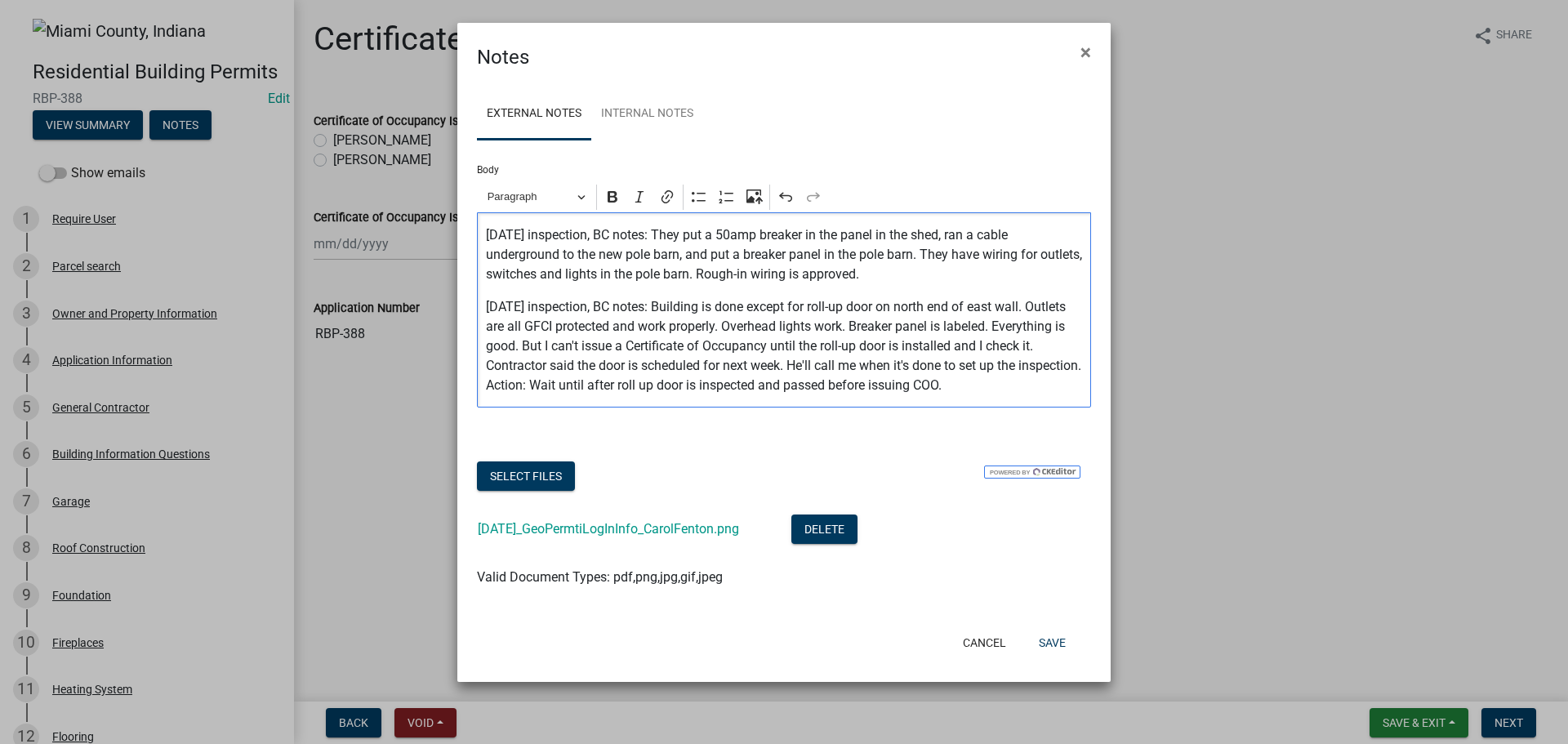
drag, startPoint x: 477, startPoint y: 256, endPoint x: 543, endPoint y: 259, distance: 66.1
click at [477, 256] on div "[DATE] inspection, BC notes: They put a 50amp breaker in the panel in the shed,…" at bounding box center [784, 310] width 614 height 195
click at [691, 205] on icon "Editor toolbar" at bounding box center [699, 197] width 16 height 16
click at [480, 360] on div "[DATE] inspection, BC notes: They put a 50amp breaker in the panel in the shed,…" at bounding box center [784, 310] width 614 height 195
click at [698, 202] on icon "Editor toolbar" at bounding box center [699, 197] width 14 height 10
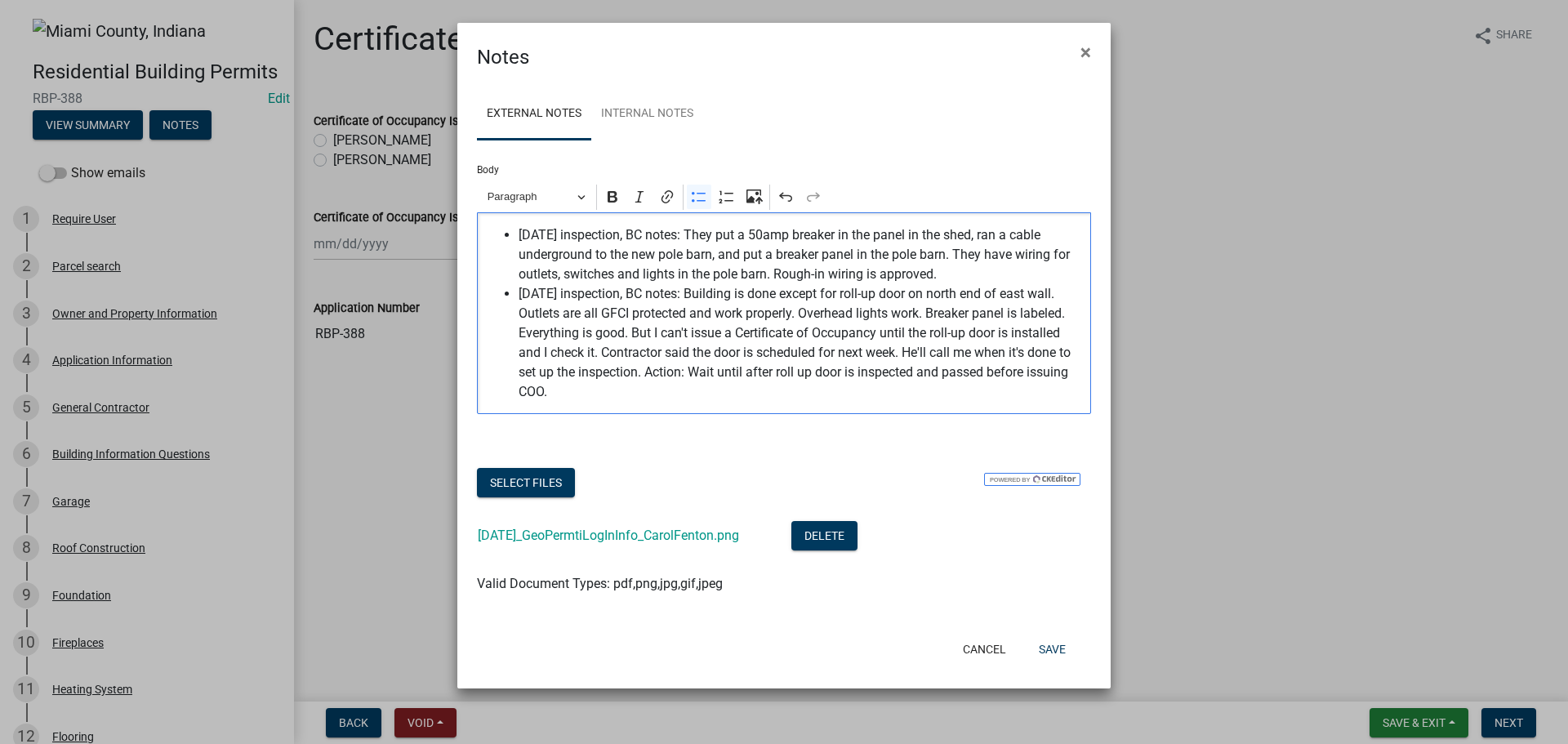
scroll to position [66, 0]
click at [515, 483] on button "Select files" at bounding box center [526, 482] width 98 height 29
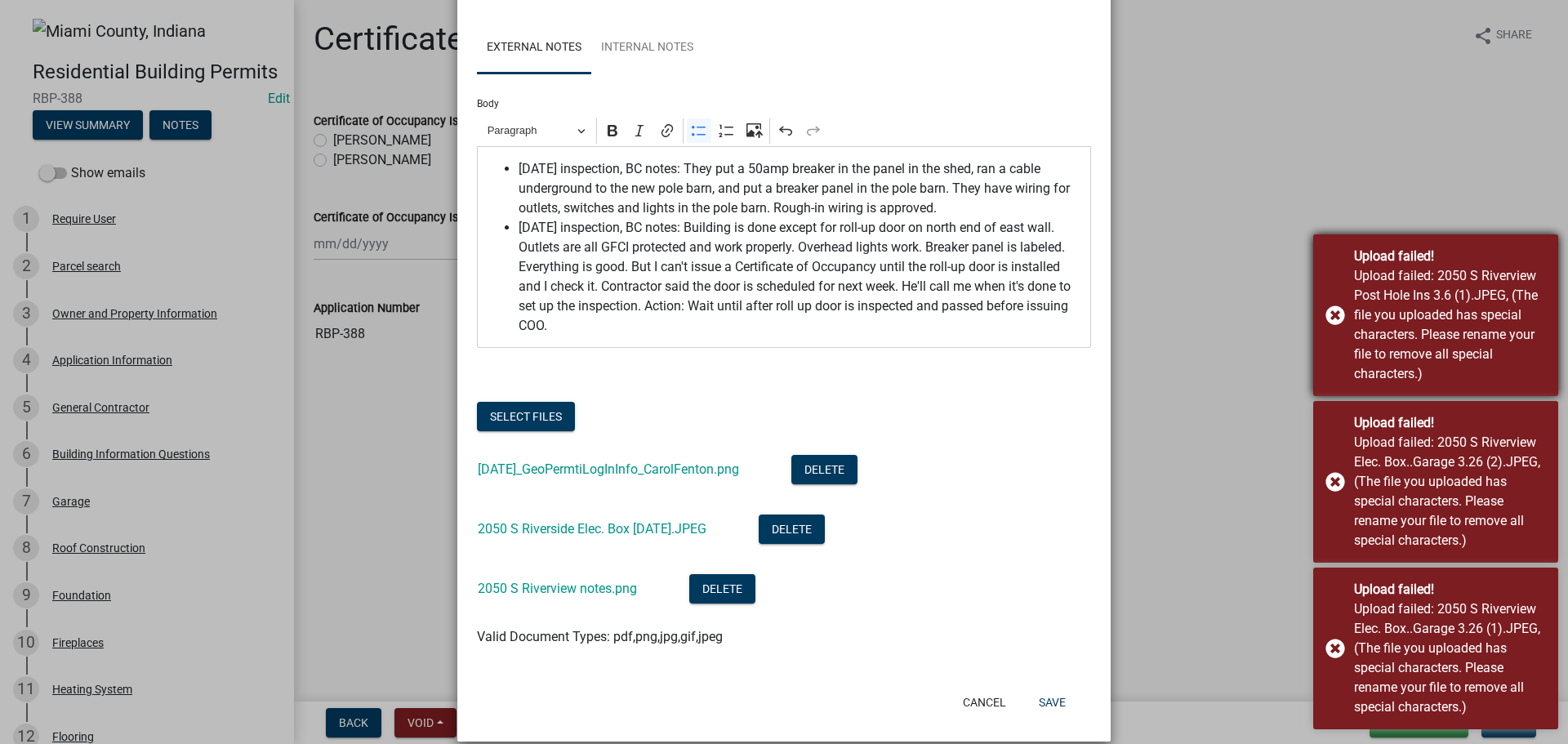
click at [1341, 234] on div "Upload failed! Upload failed: 2050 S Riverview Post Hole Ins 3.6 (1).JPEG, (The…" at bounding box center [1435, 315] width 245 height 162
click at [1339, 425] on div "Upload failed! Upload failed: 2050 S Riverview Elec. Box..Garage 3.26 (2).JPEG,…" at bounding box center [1435, 482] width 245 height 162
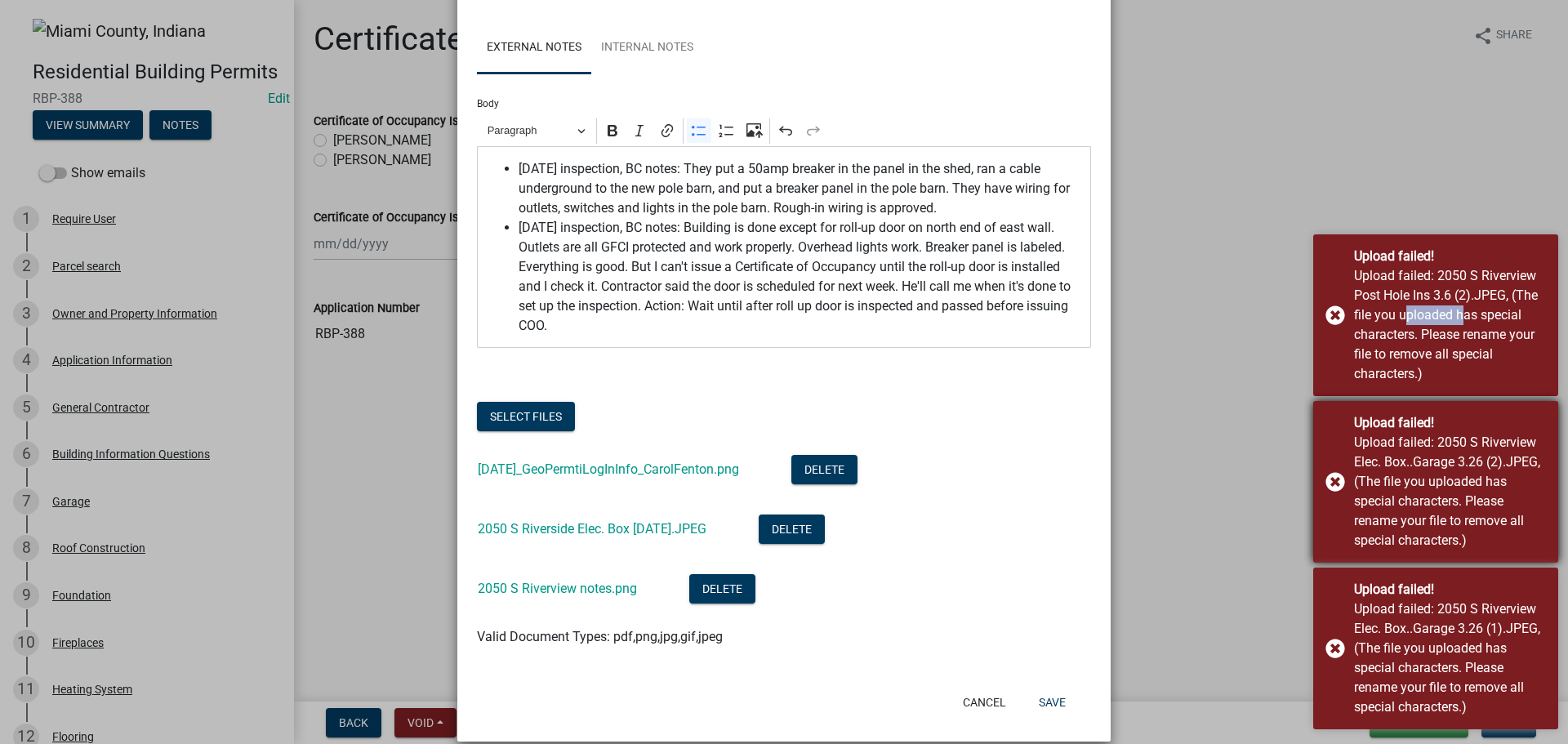
click at [1339, 396] on div "Upload failed! Upload failed: 2050 S Riverview Post Hole Ins 3.6 (2).JPEG, (The…" at bounding box center [1435, 315] width 245 height 162
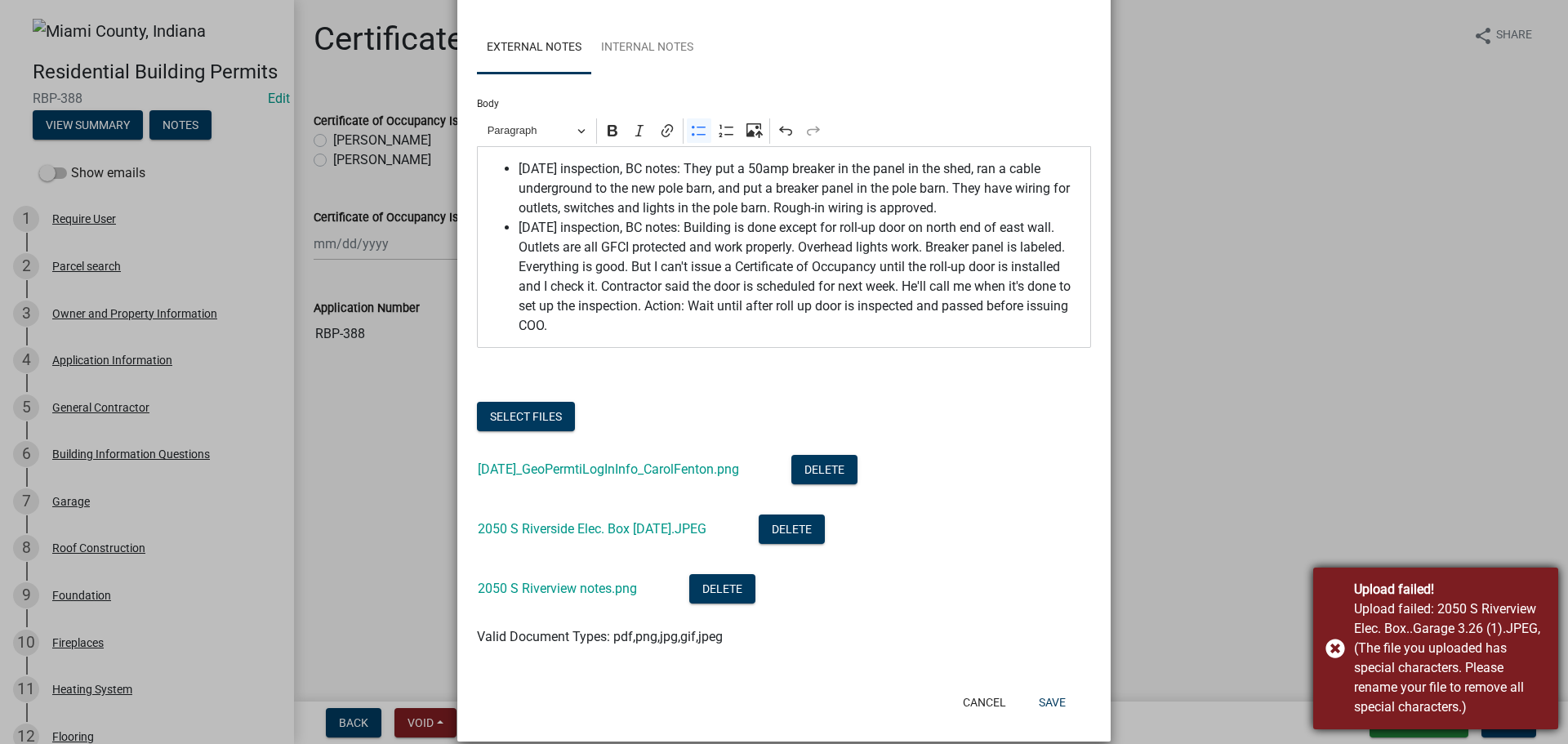
click at [1341, 635] on div "Upload failed! Upload failed: 2050 S Riverview Elec. Box..Garage 3.26 (1).JPEG,…" at bounding box center [1435, 649] width 245 height 162
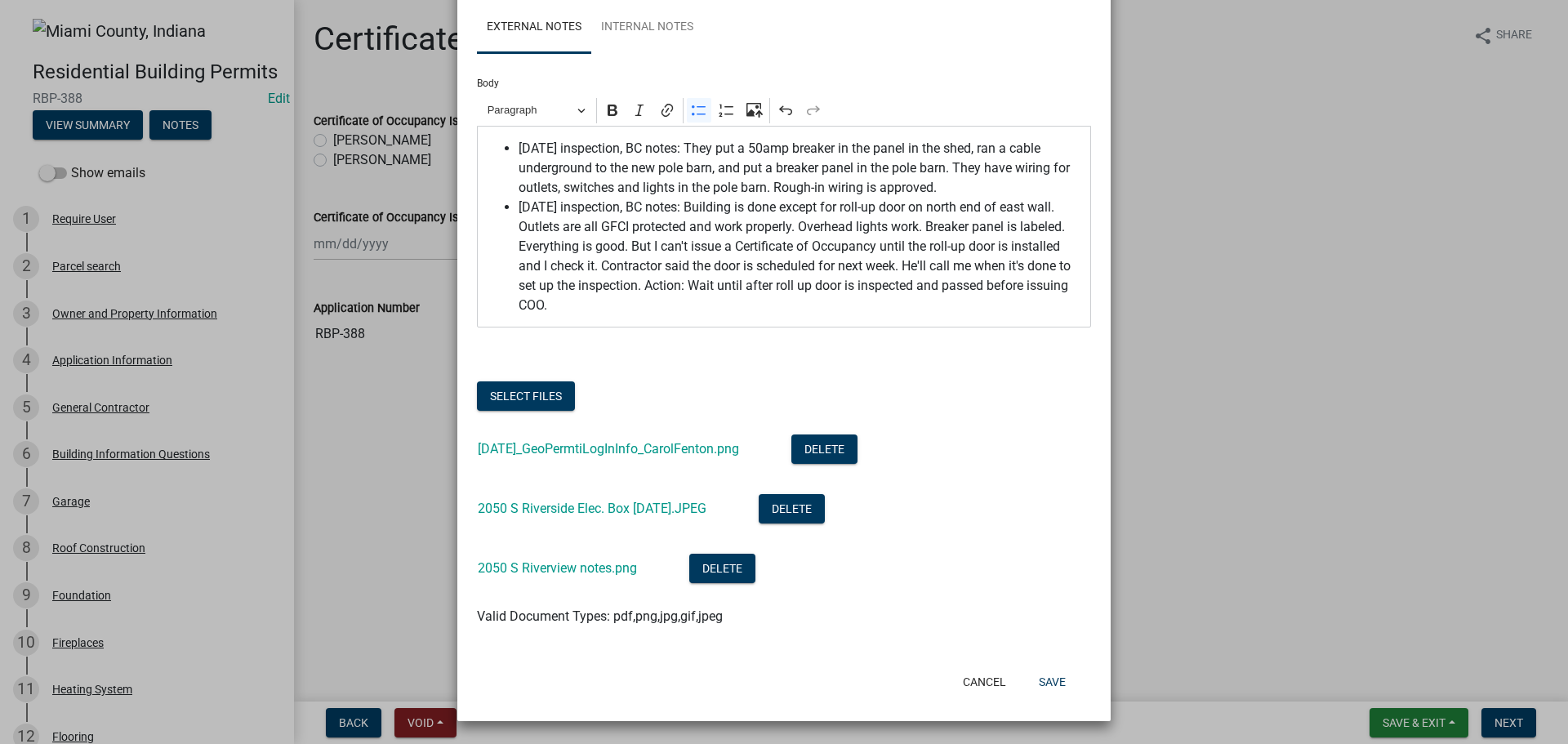
scroll to position [201, 0]
click at [562, 381] on button "Select files" at bounding box center [526, 395] width 98 height 29
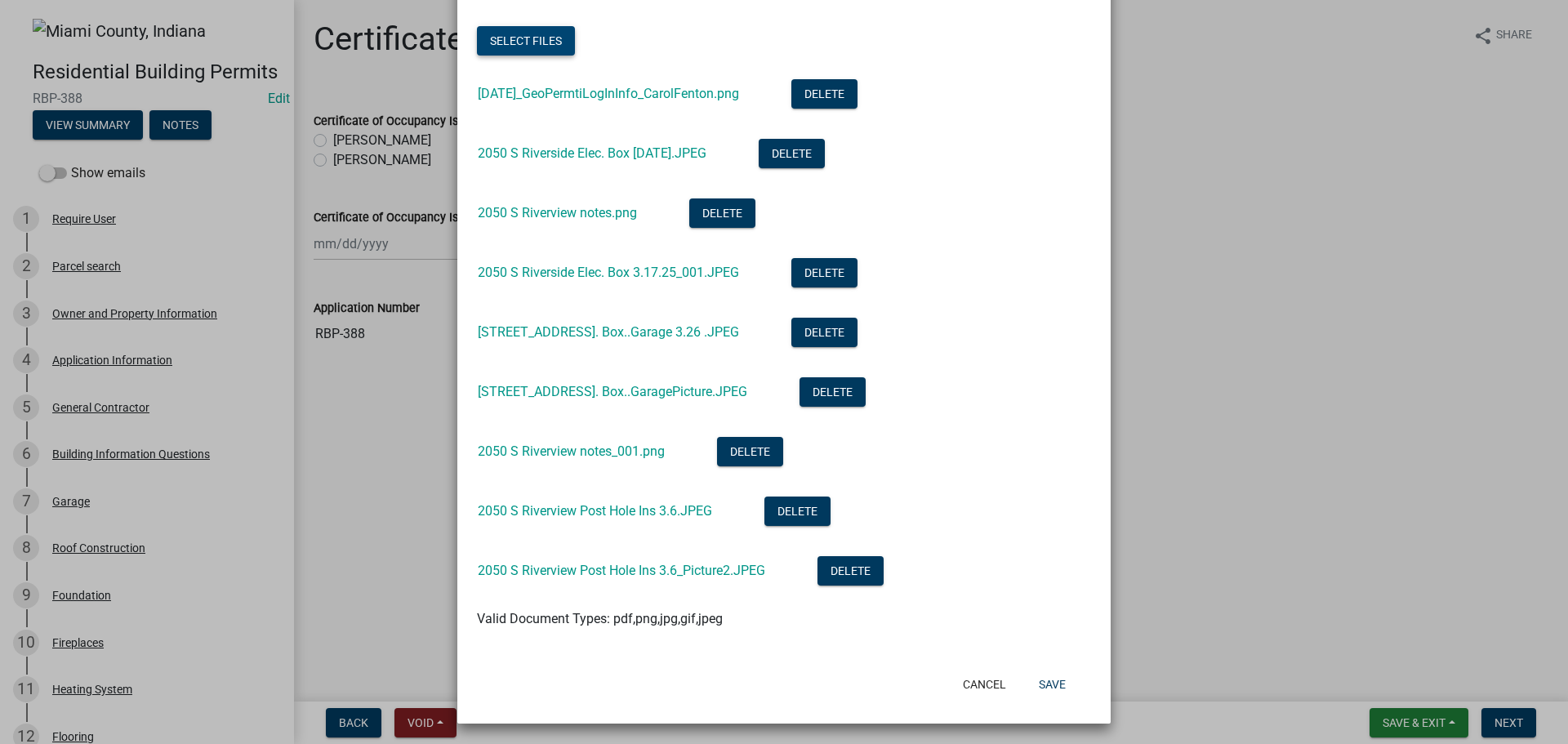
scroll to position [528, 0]
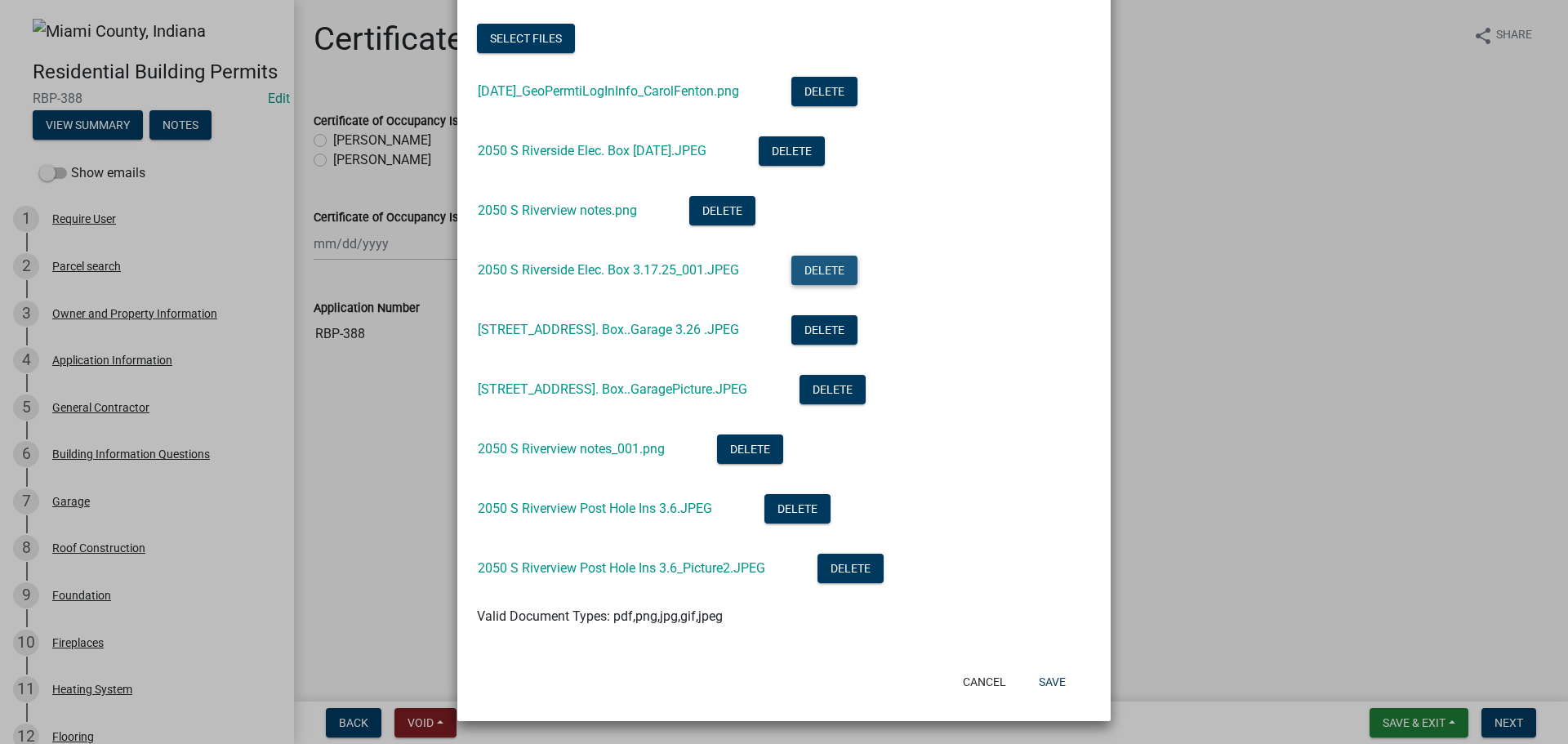
click at [857, 285] on button "Delete" at bounding box center [824, 270] width 66 height 29
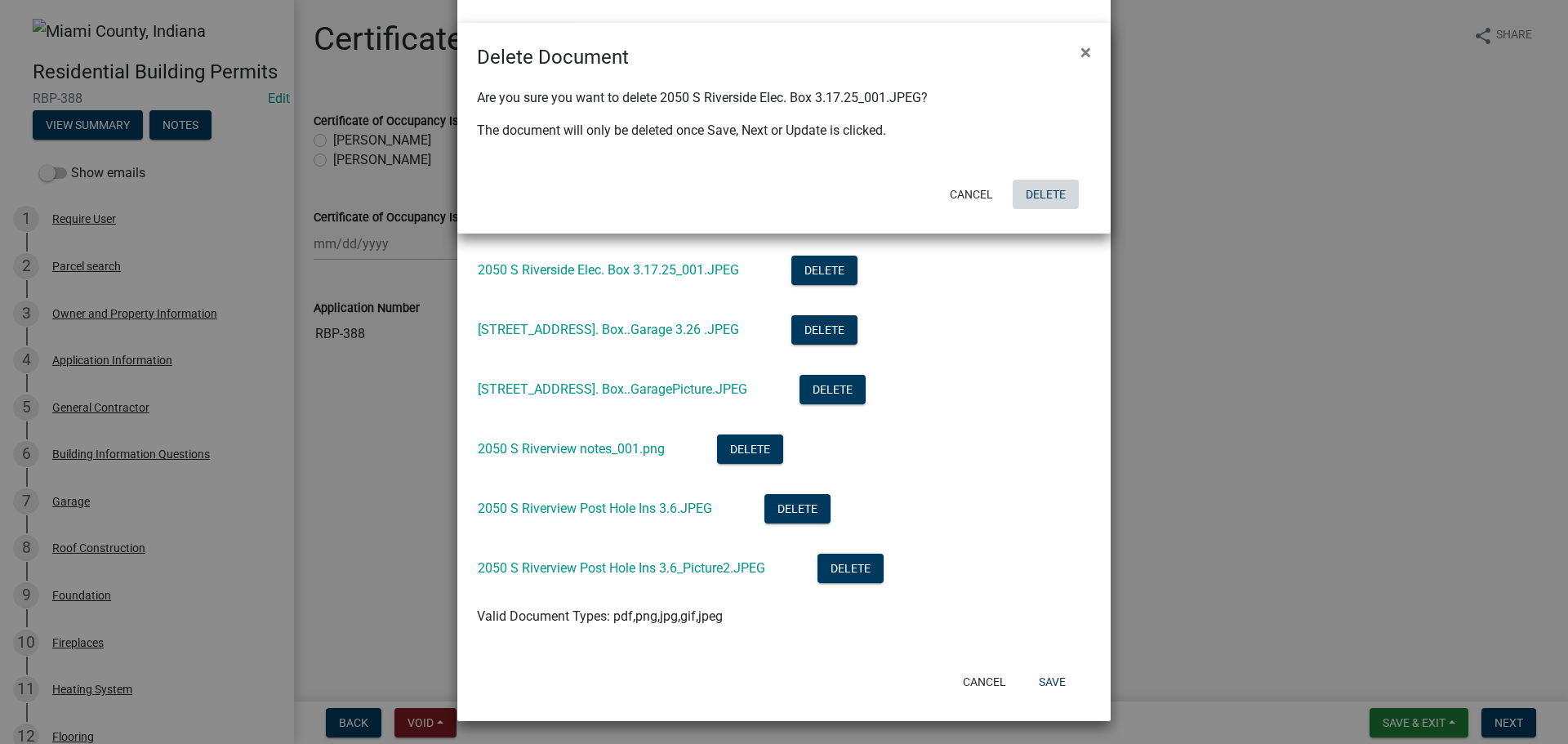
click at [1037, 208] on button "Delete" at bounding box center [1046, 194] width 66 height 29
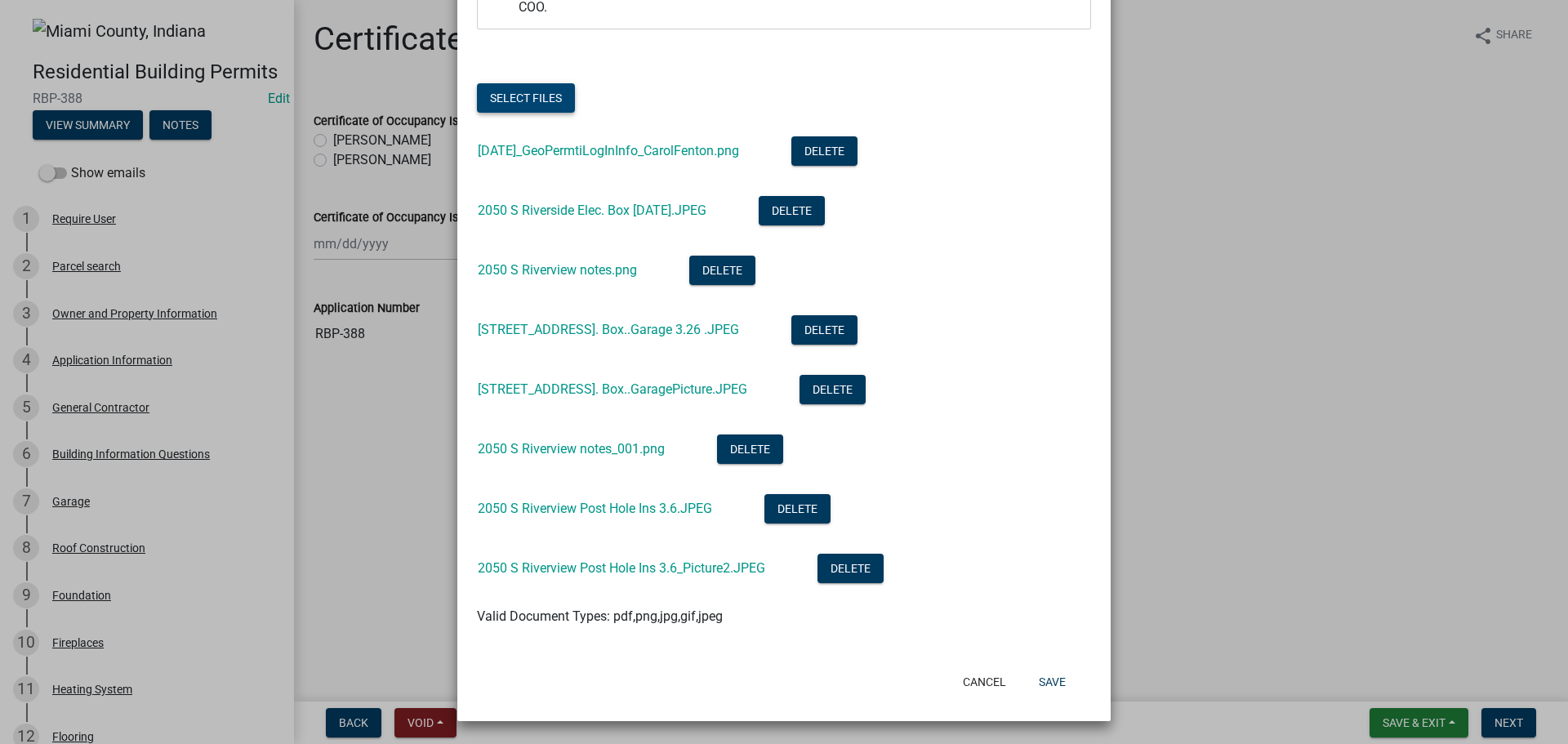
click at [547, 84] on button "Select files" at bounding box center [526, 98] width 98 height 29
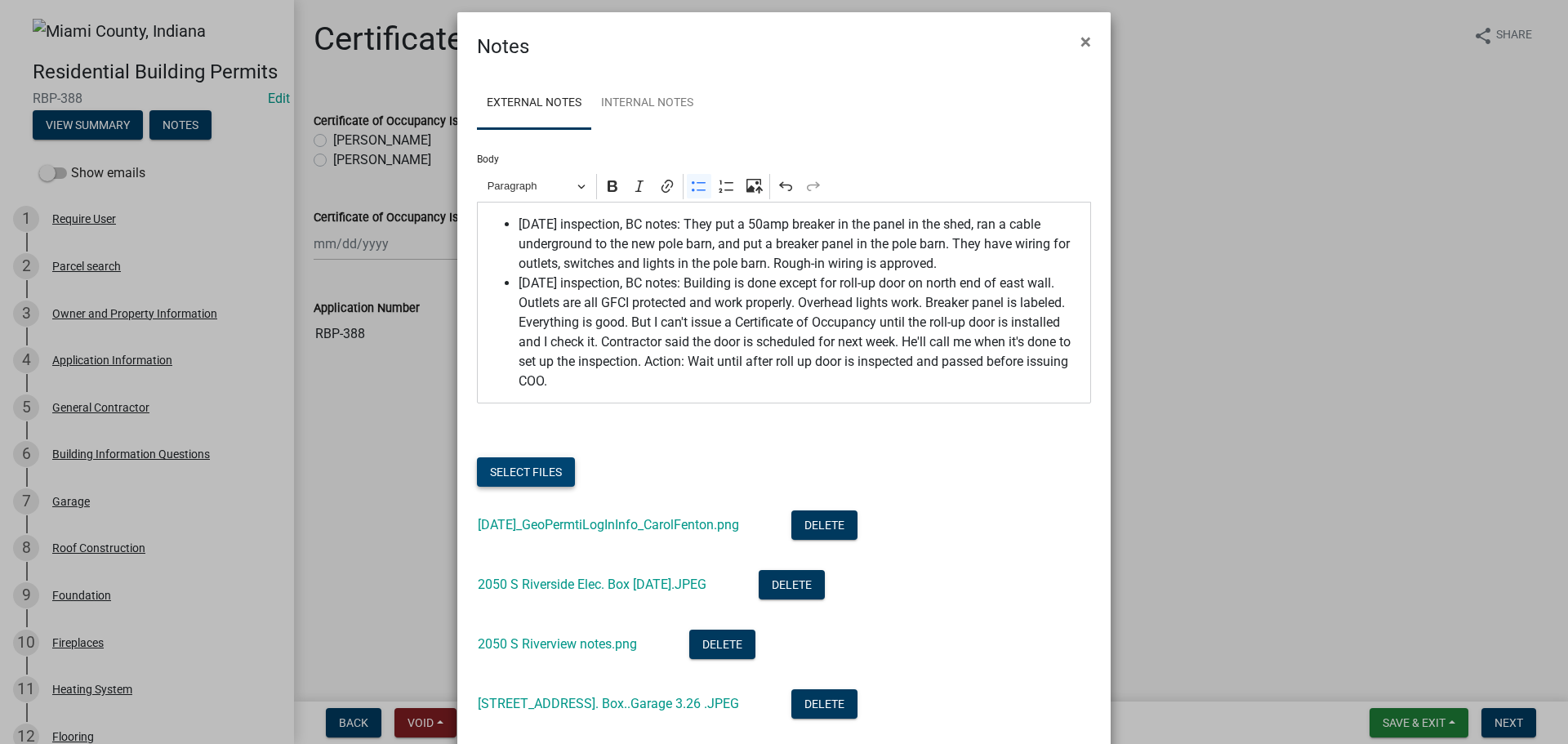
scroll to position [0, 0]
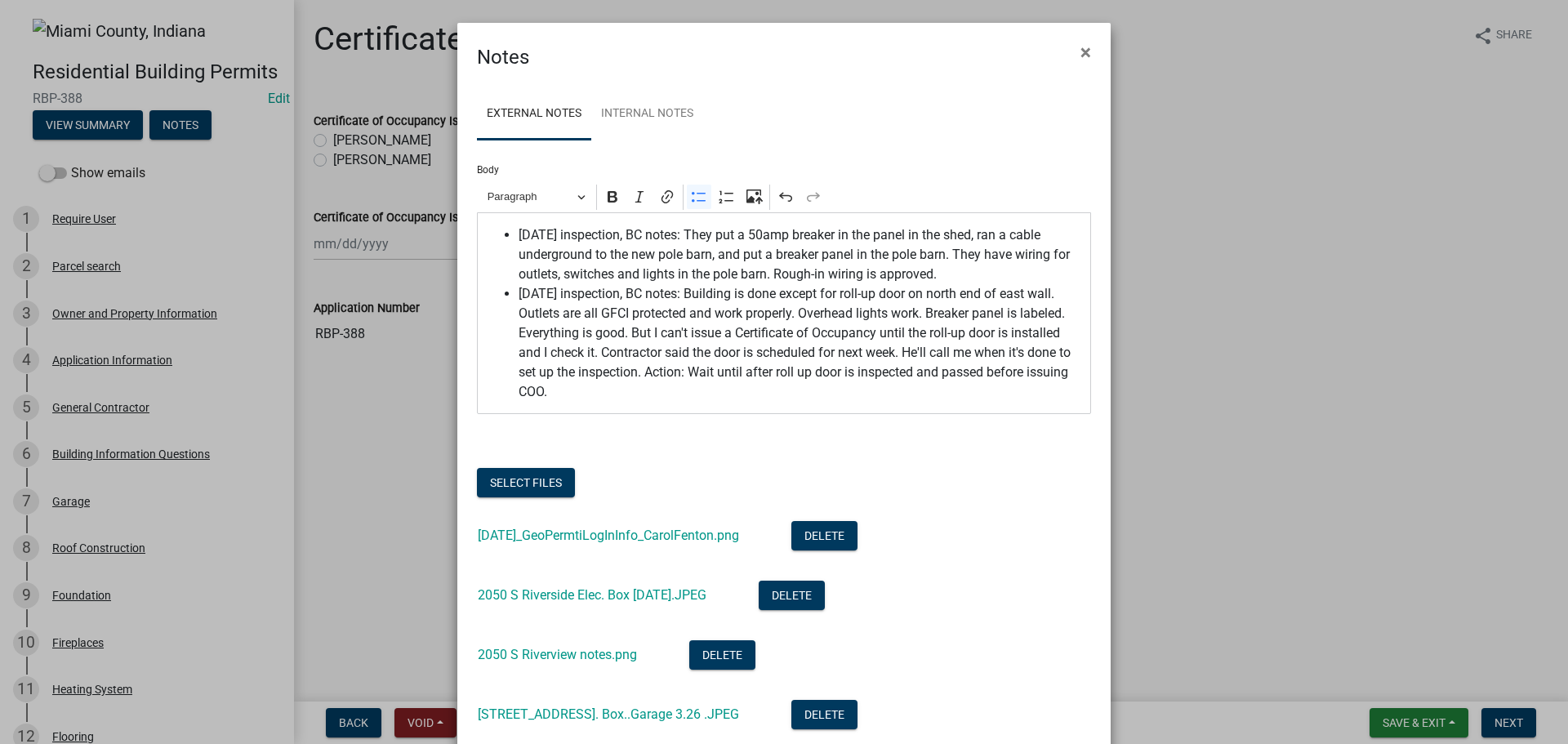
click at [1035, 414] on div "[DATE] inspection, BC notes: They put a 50amp breaker in the panel in the shed,…" at bounding box center [784, 313] width 614 height 202
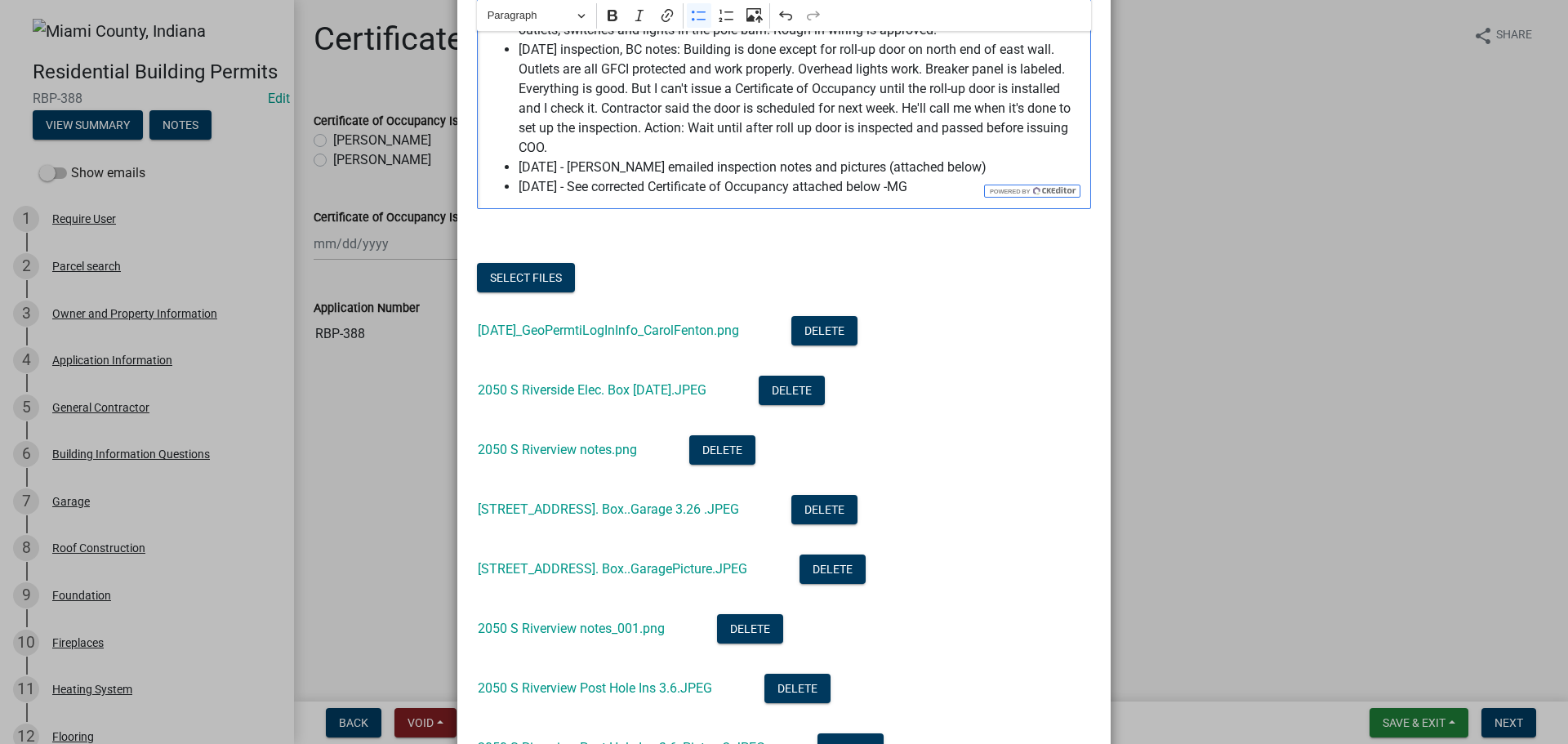
scroll to position [647, 0]
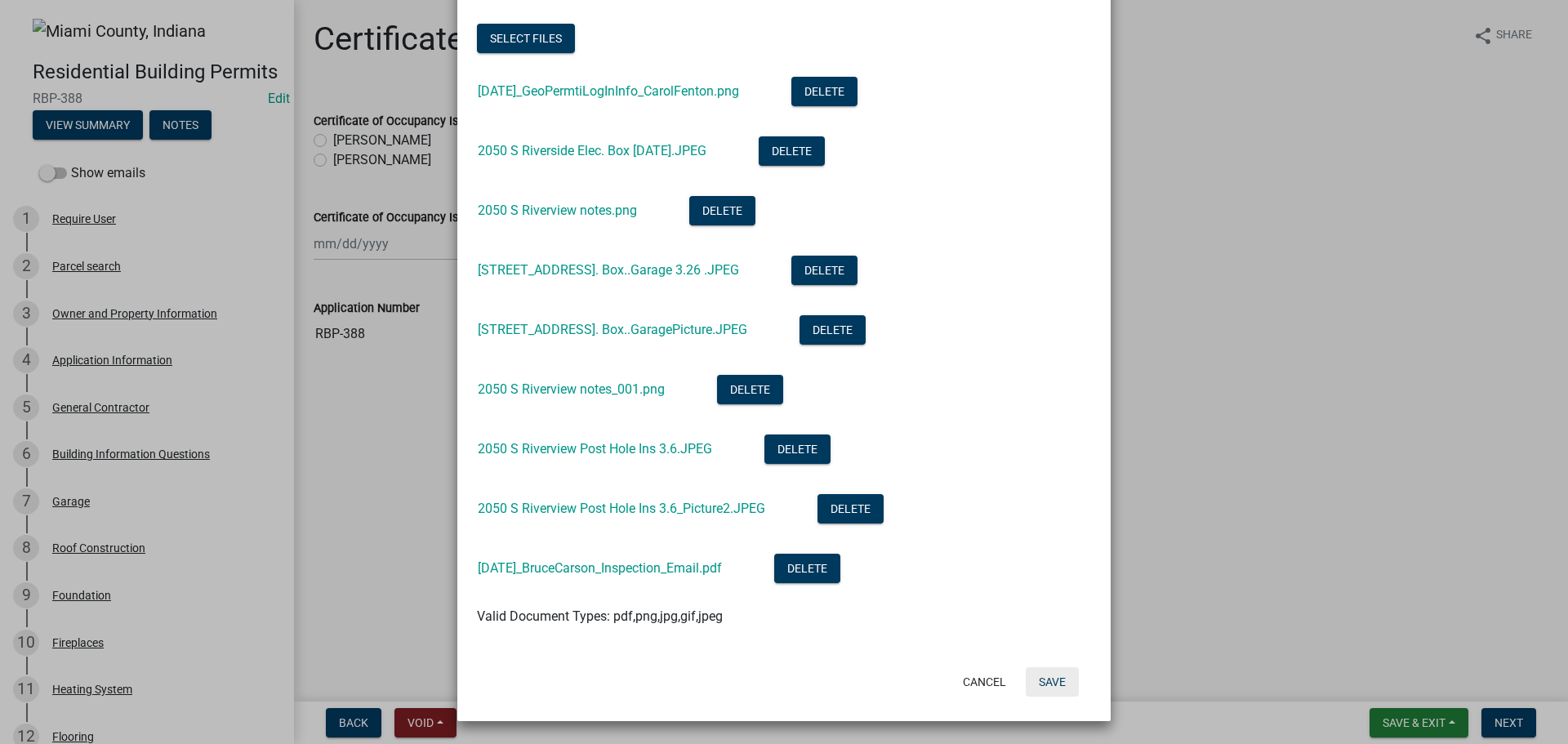
click at [1046, 682] on button "Save" at bounding box center [1052, 682] width 53 height 29
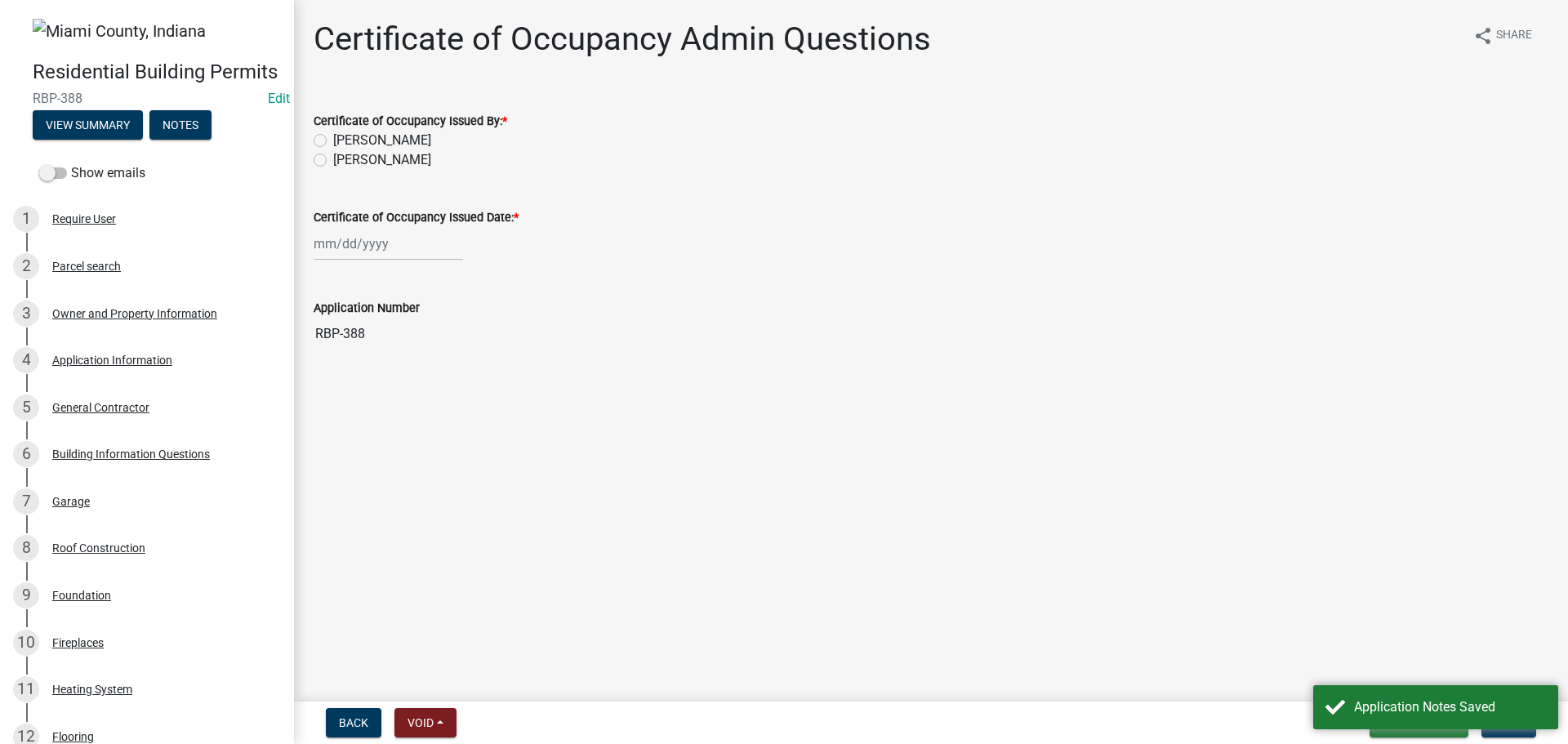
click at [364, 170] on label "[PERSON_NAME]" at bounding box center [382, 160] width 98 height 20
click at [344, 161] on input "[PERSON_NAME]" at bounding box center [338, 156] width 11 height 11
radio input "true"
click at [355, 261] on div at bounding box center [388, 244] width 150 height 34
select select "9"
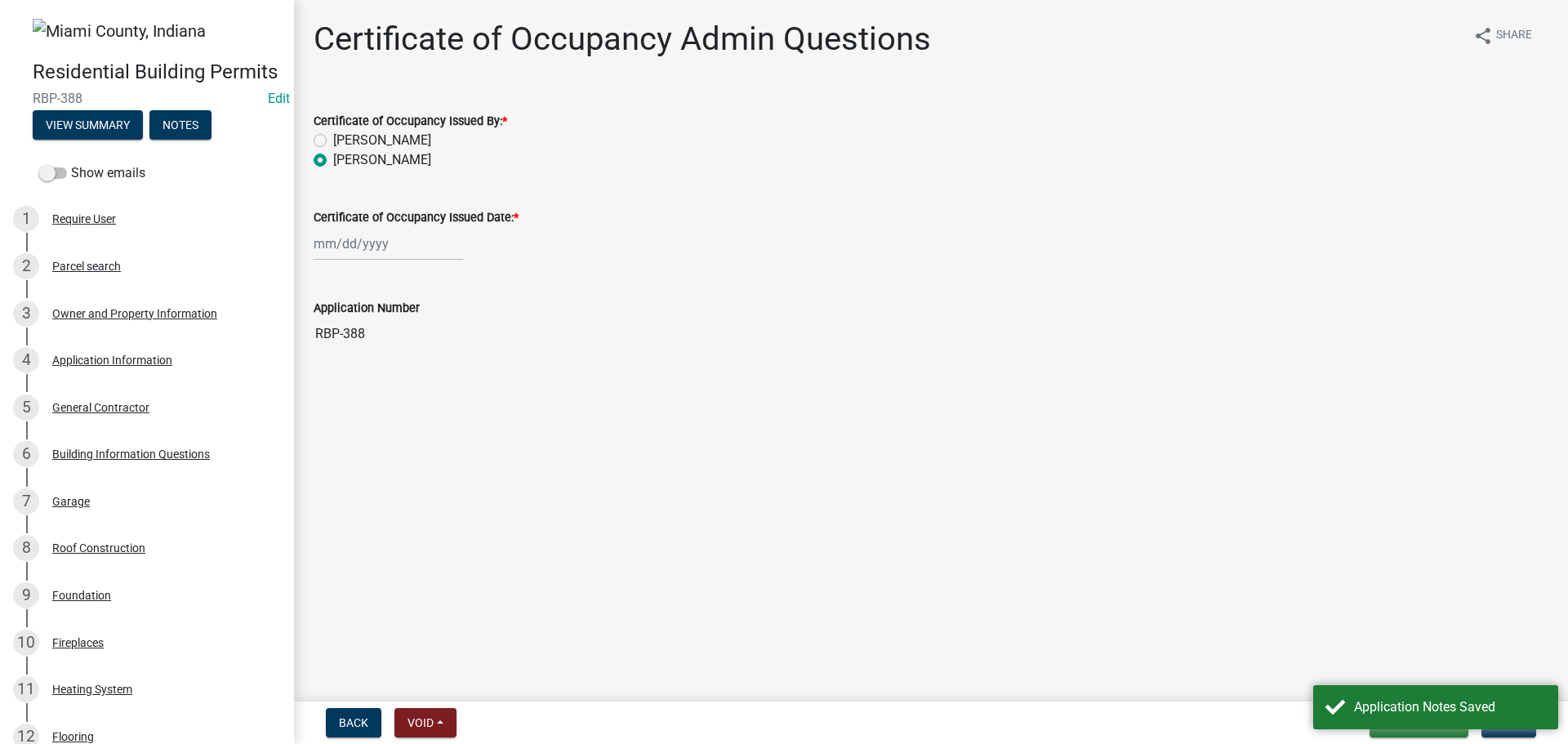
select select "2025"
click at [448, 379] on div "12" at bounding box center [433, 365] width 26 height 26
type input "[DATE]"
click at [1339, 691] on div "Application Notes Saved" at bounding box center [1435, 708] width 245 height 44
click at [1496, 720] on span "Next" at bounding box center [1508, 723] width 28 height 13
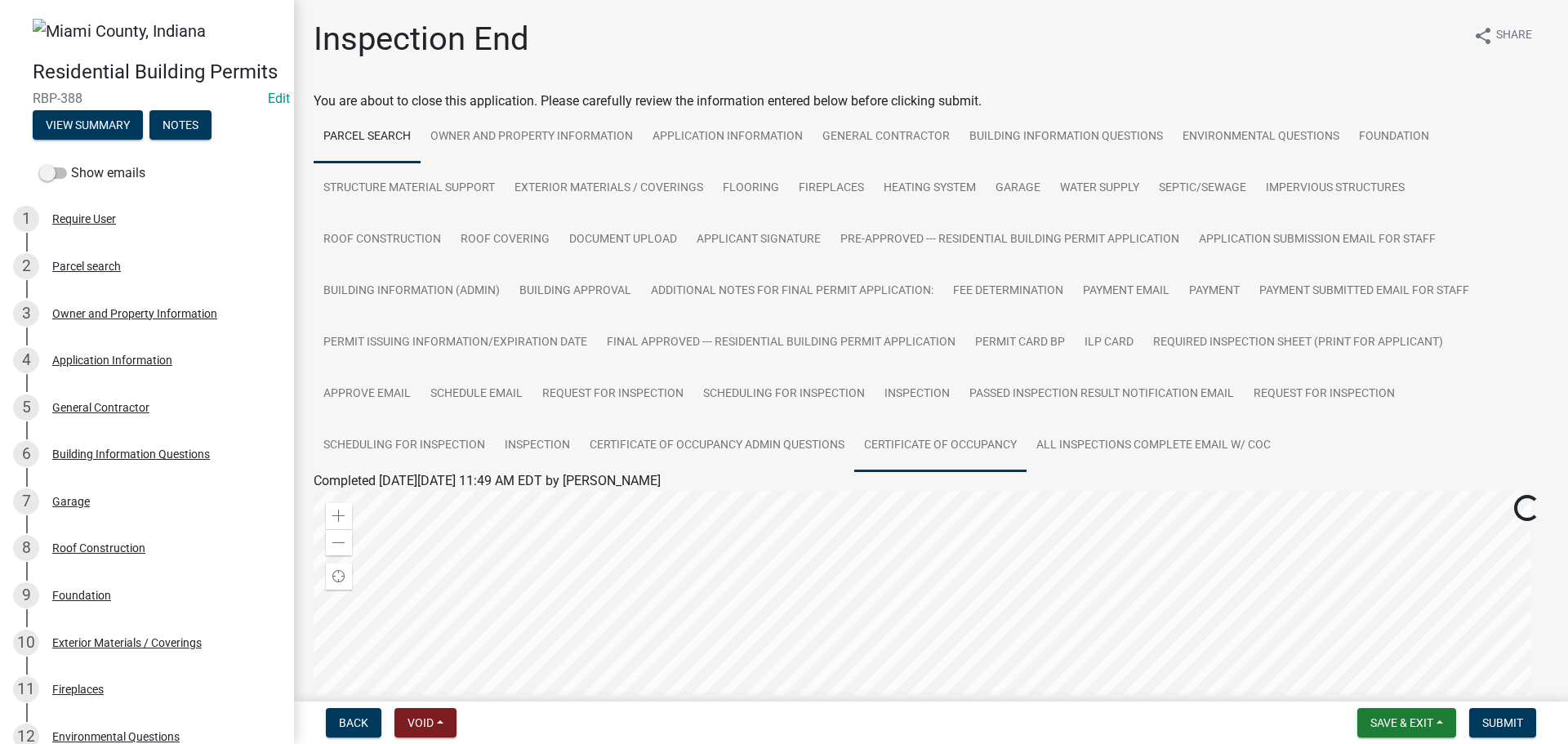
click at [854, 472] on link "Certificate of Occupancy" at bounding box center [941, 446] width 173 height 53
click at [421, 508] on link "Certificate of Occupancy" at bounding box center [384, 499] width 141 height 15
